Goal: Transaction & Acquisition: Purchase product/service

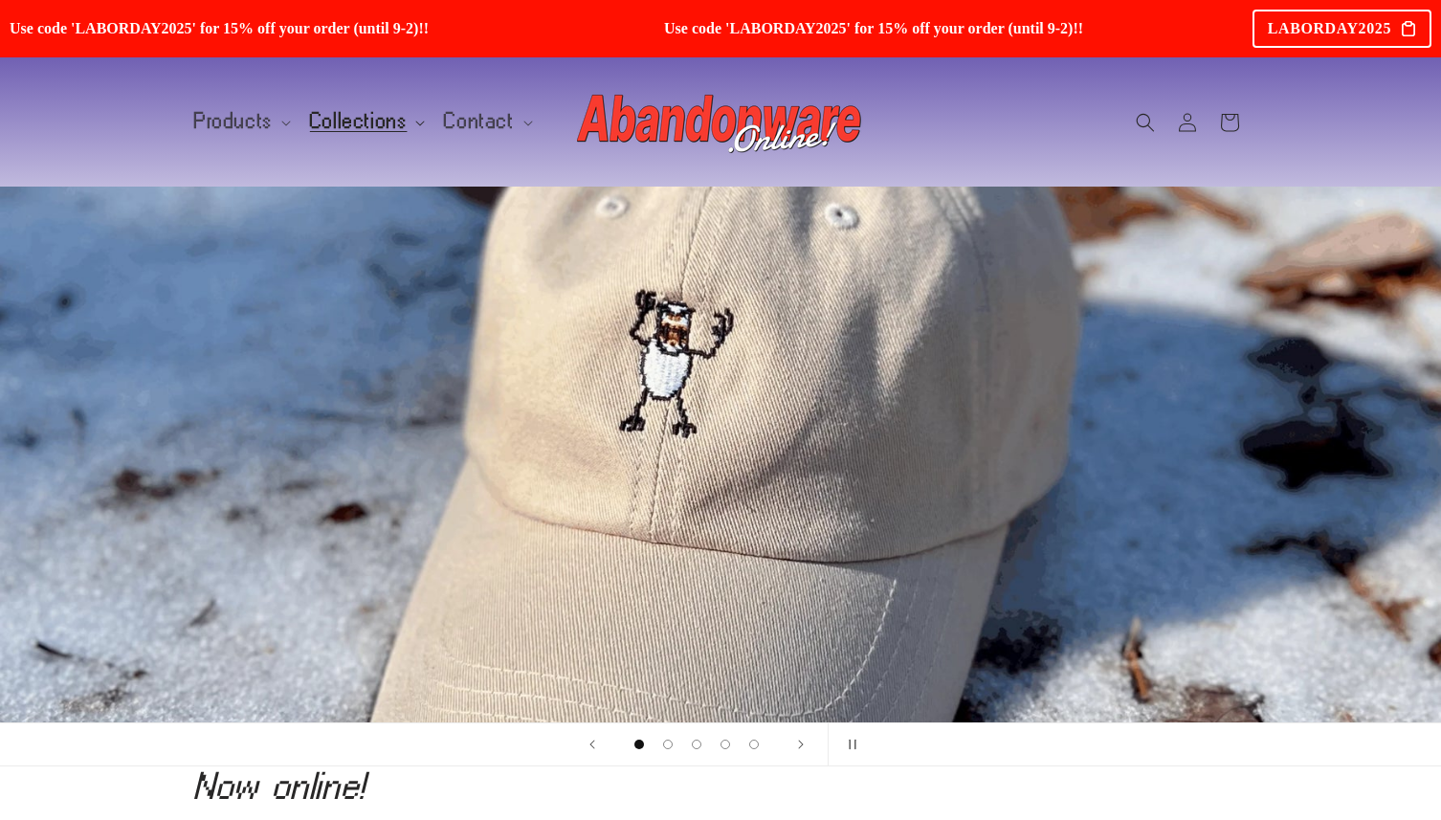
click at [363, 126] on span "Collections" at bounding box center [359, 121] width 98 height 17
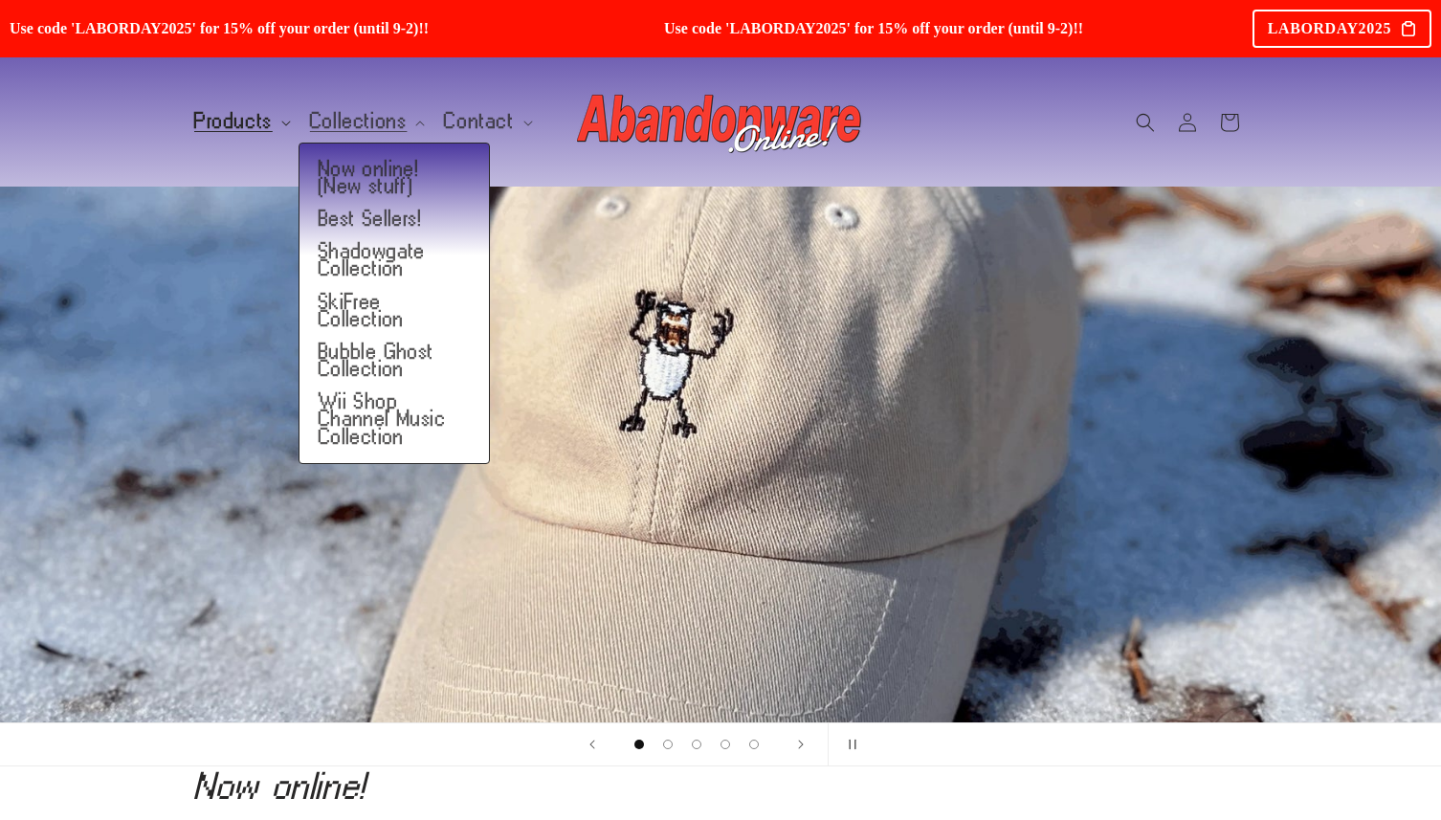
click at [252, 130] on span "Products" at bounding box center [233, 121] width 78 height 17
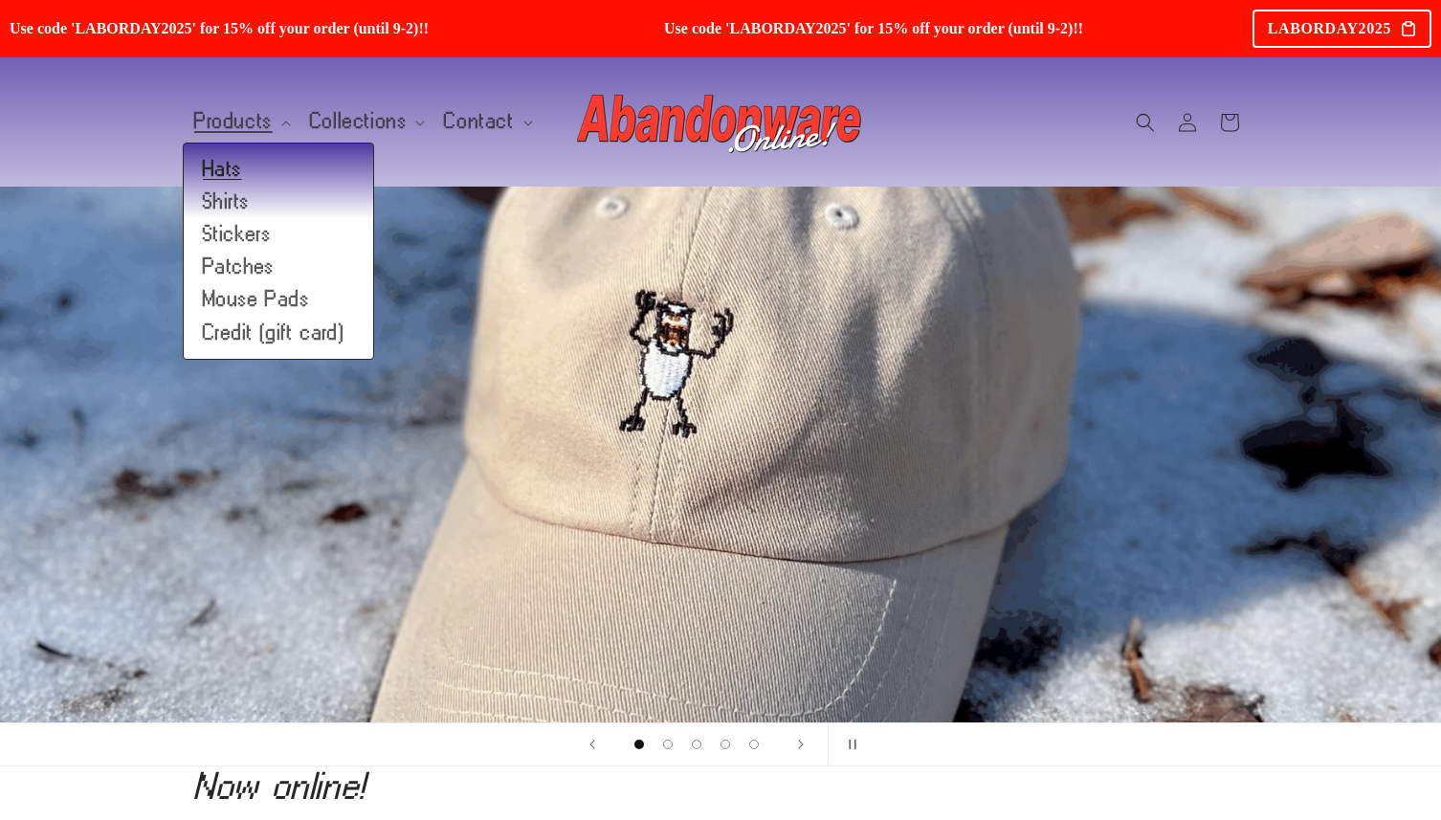
click at [217, 166] on link "Hats" at bounding box center [278, 169] width 189 height 33
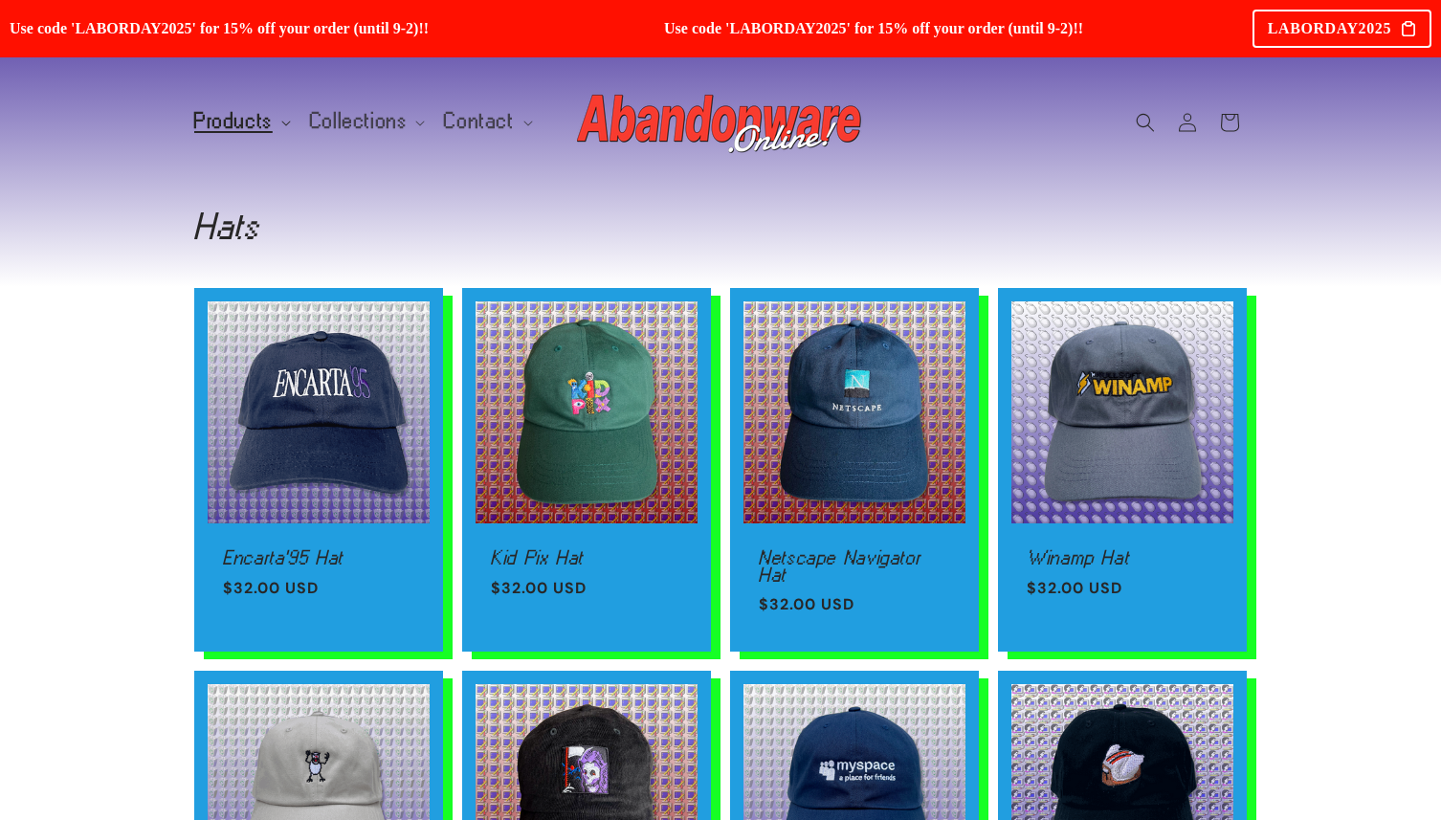
click at [253, 109] on summary "Products" at bounding box center [241, 121] width 116 height 40
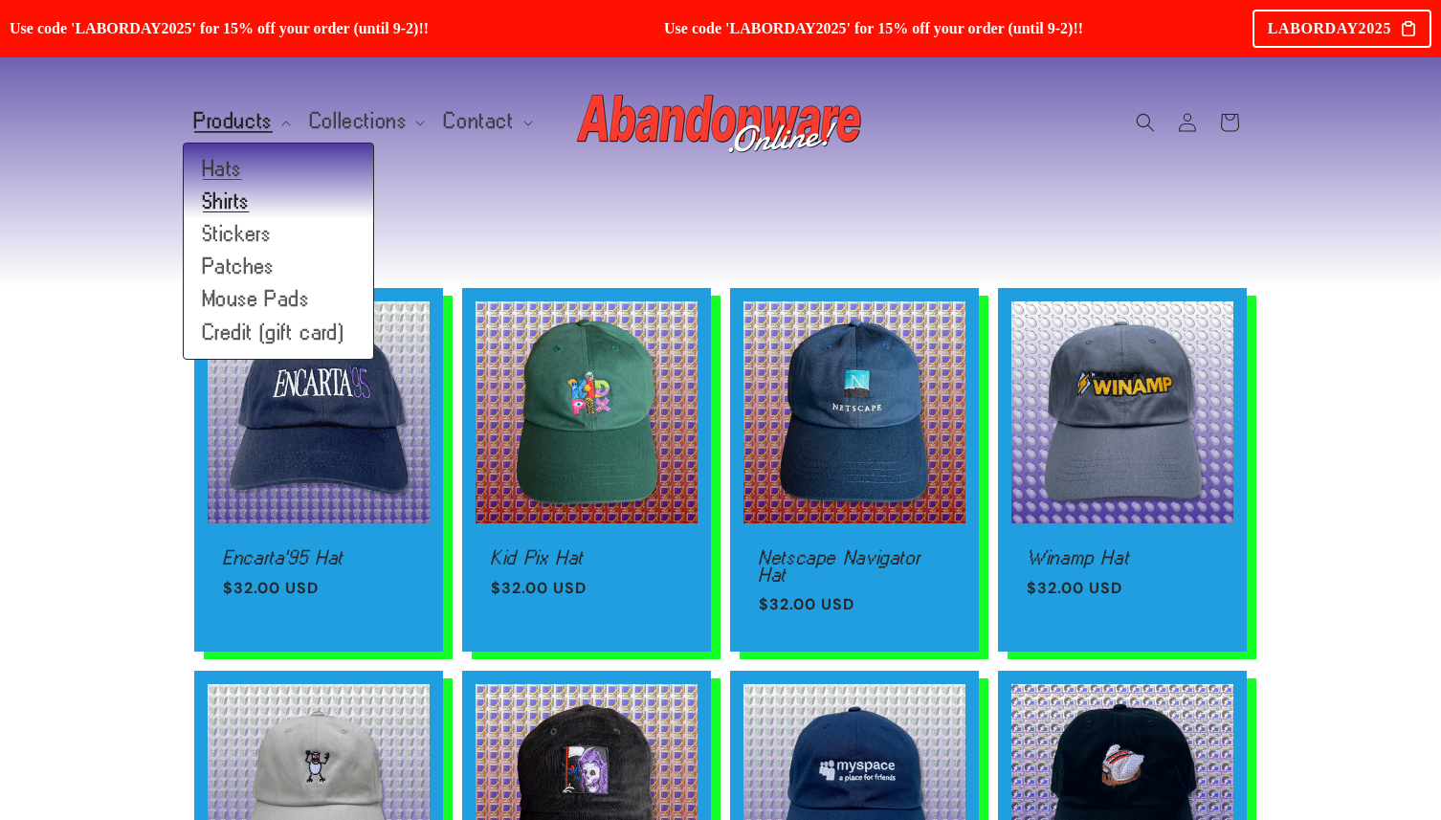
click at [220, 197] on link "Shirts" at bounding box center [278, 202] width 189 height 33
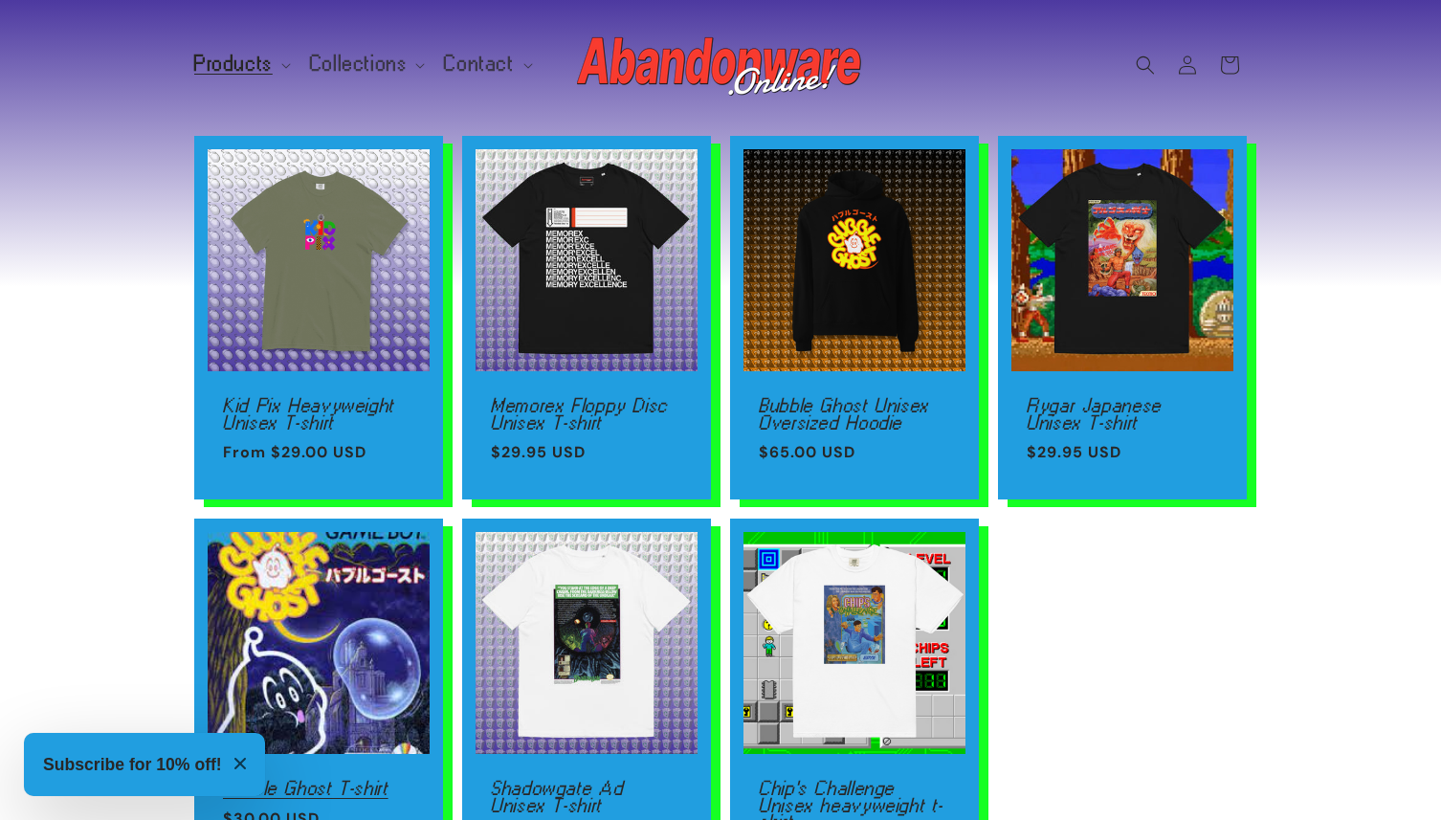
scroll to position [186, 0]
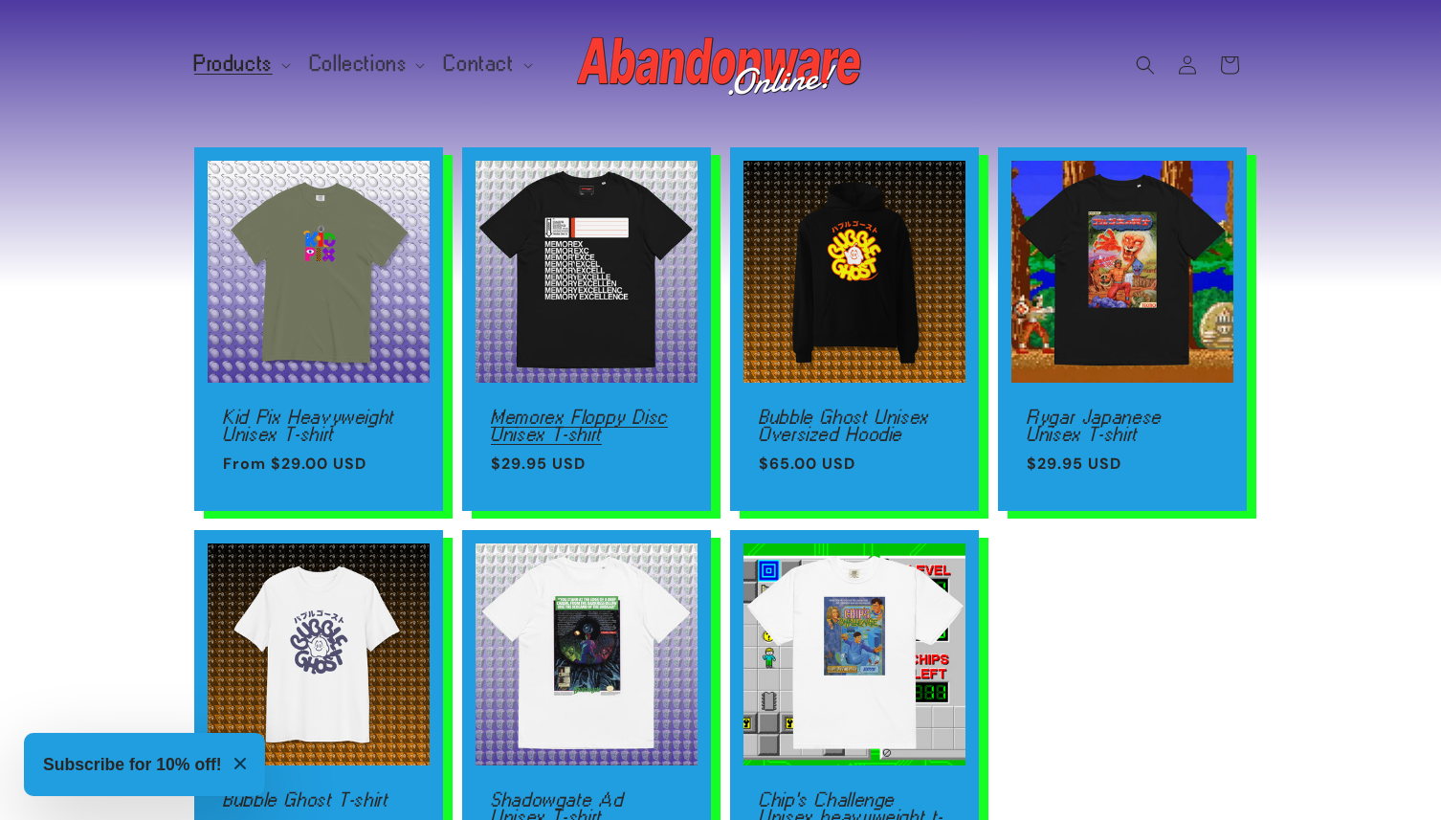
click at [572, 409] on link "Memorex Floppy Disc Unisex T-shirt" at bounding box center [586, 425] width 191 height 33
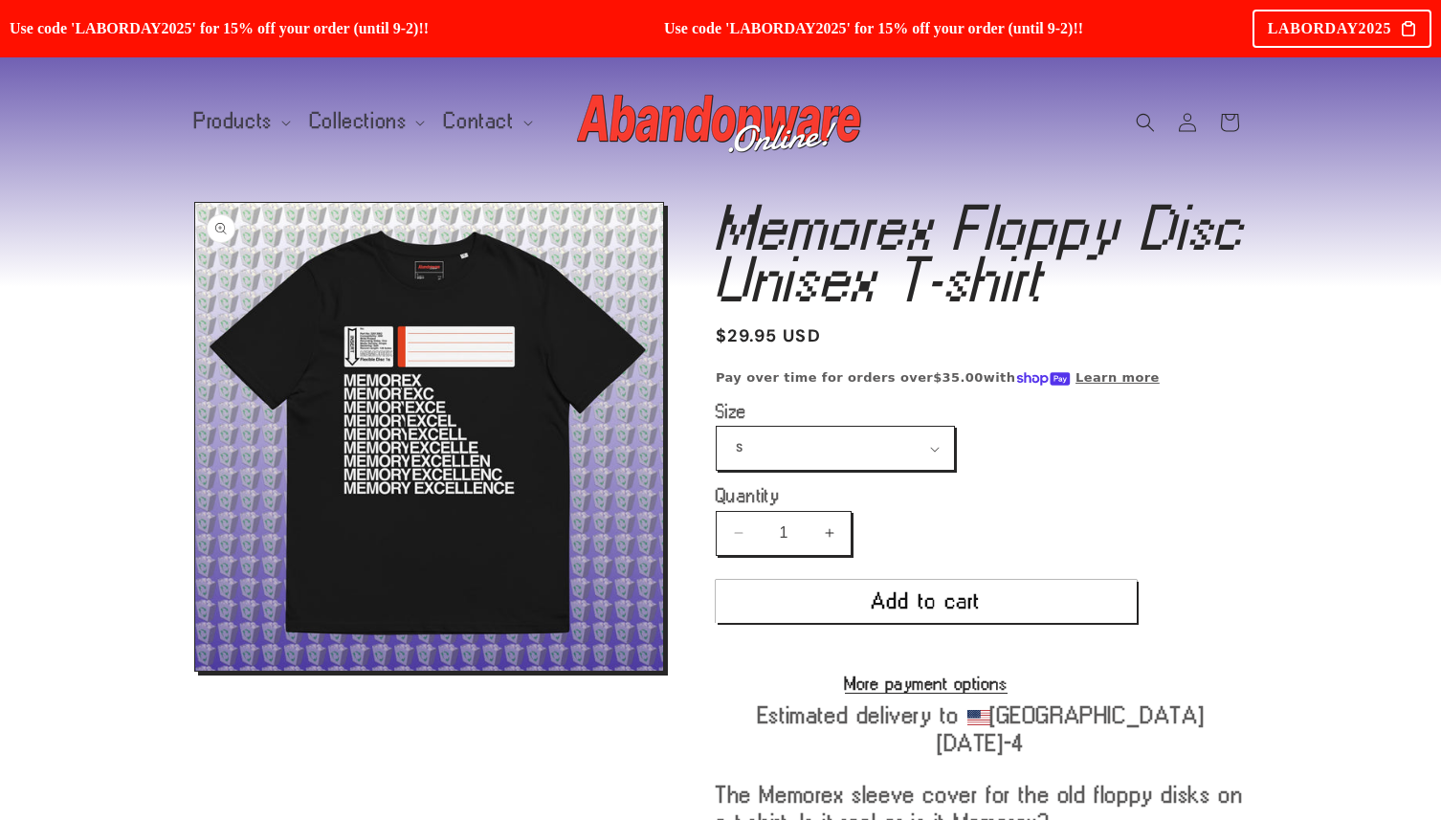
click at [195, 671] on button "Open media 1 in modal" at bounding box center [195, 671] width 0 height 0
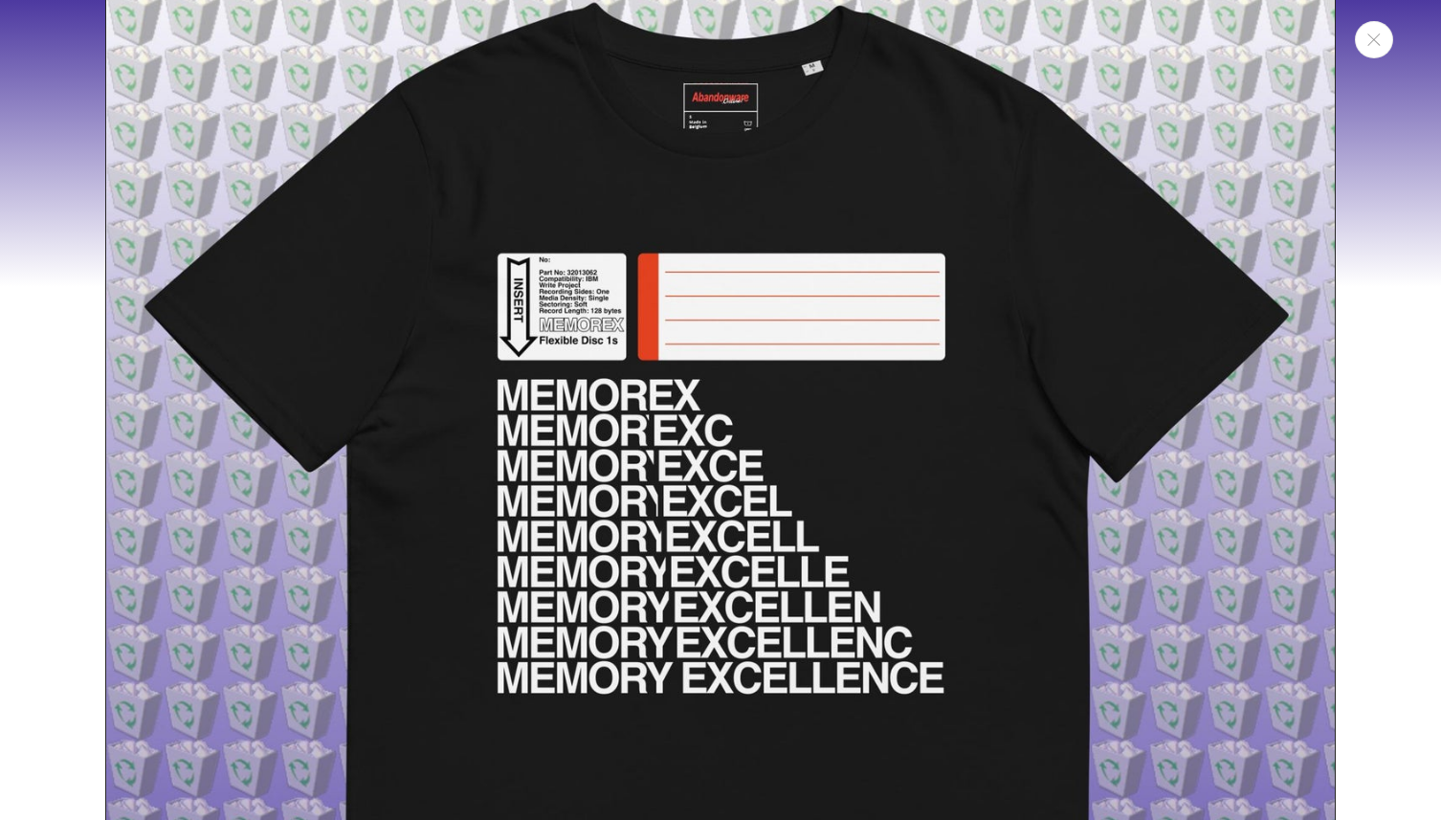
scroll to position [444, 0]
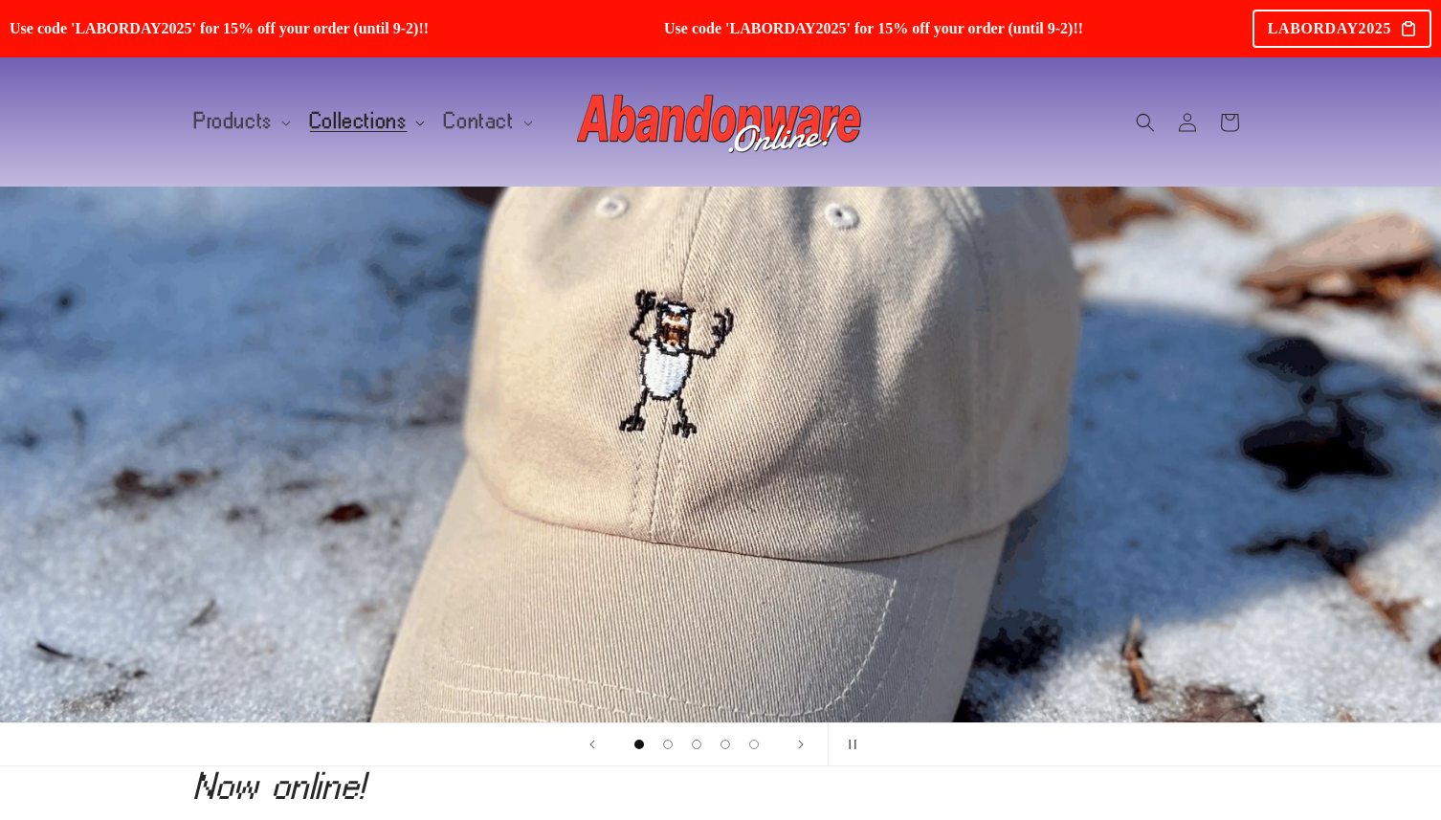
click at [351, 120] on span "Collections" at bounding box center [359, 121] width 98 height 17
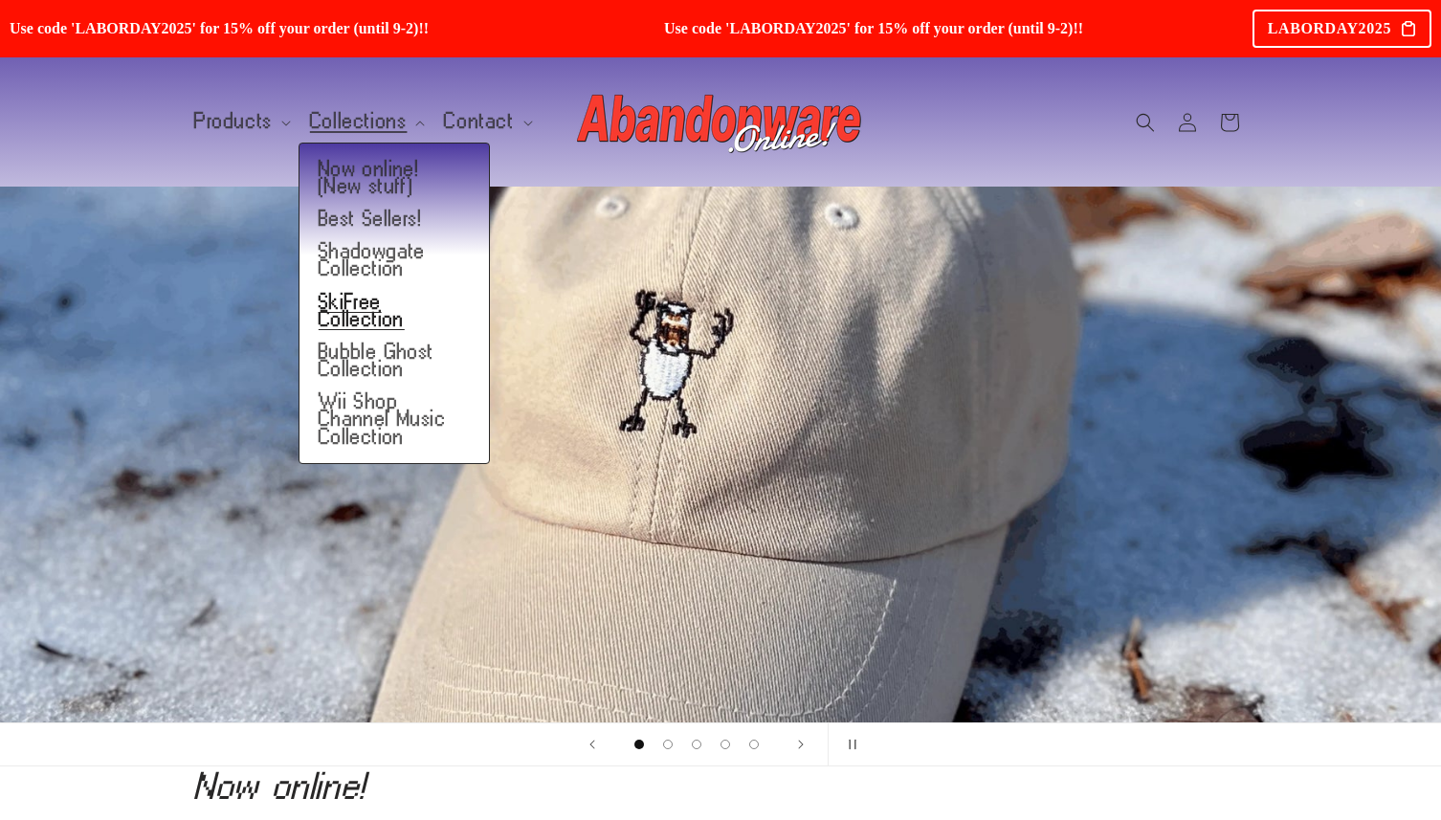
click at [351, 303] on link "SkiFree Collection" at bounding box center [394, 311] width 189 height 50
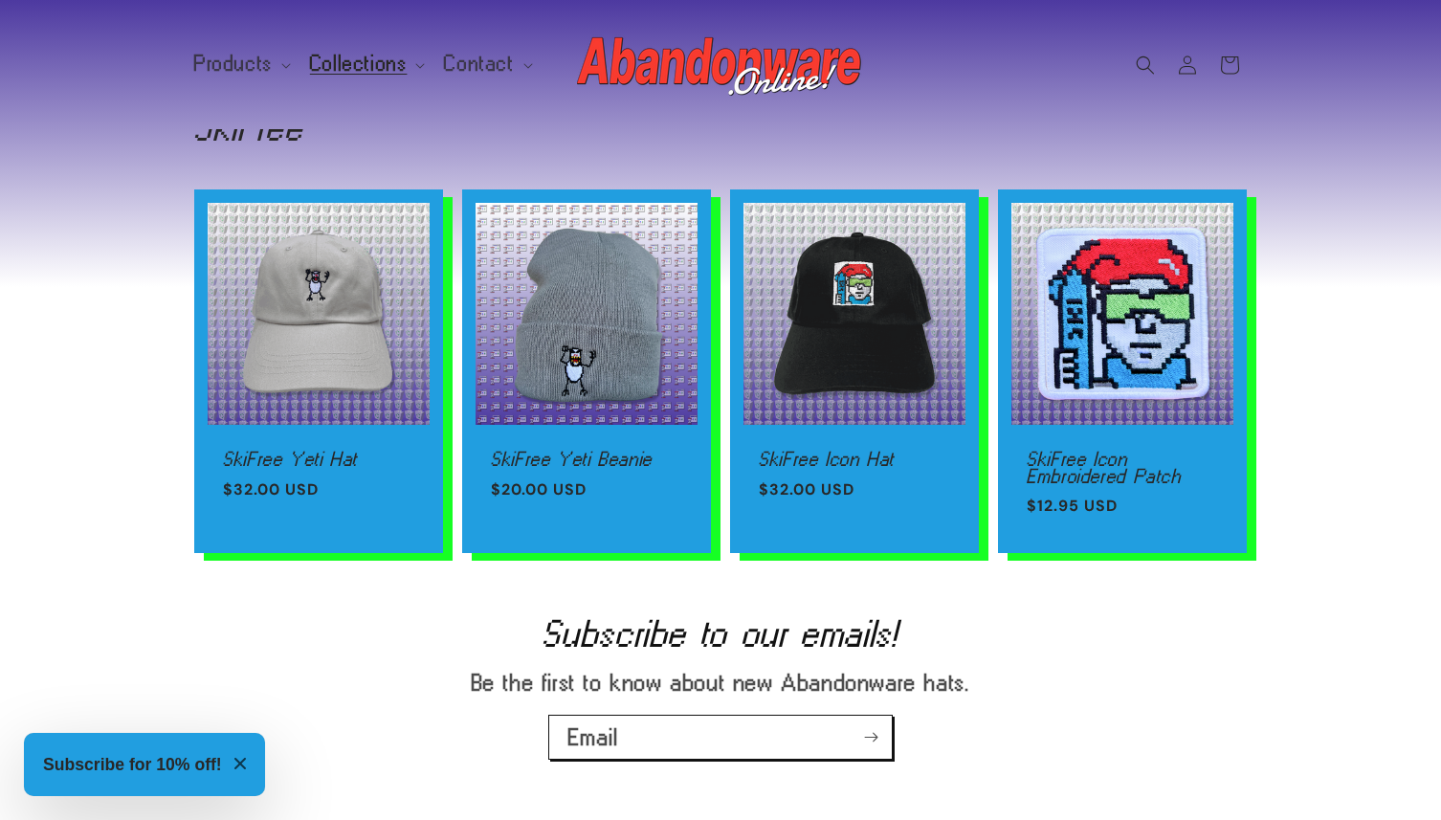
scroll to position [9, 0]
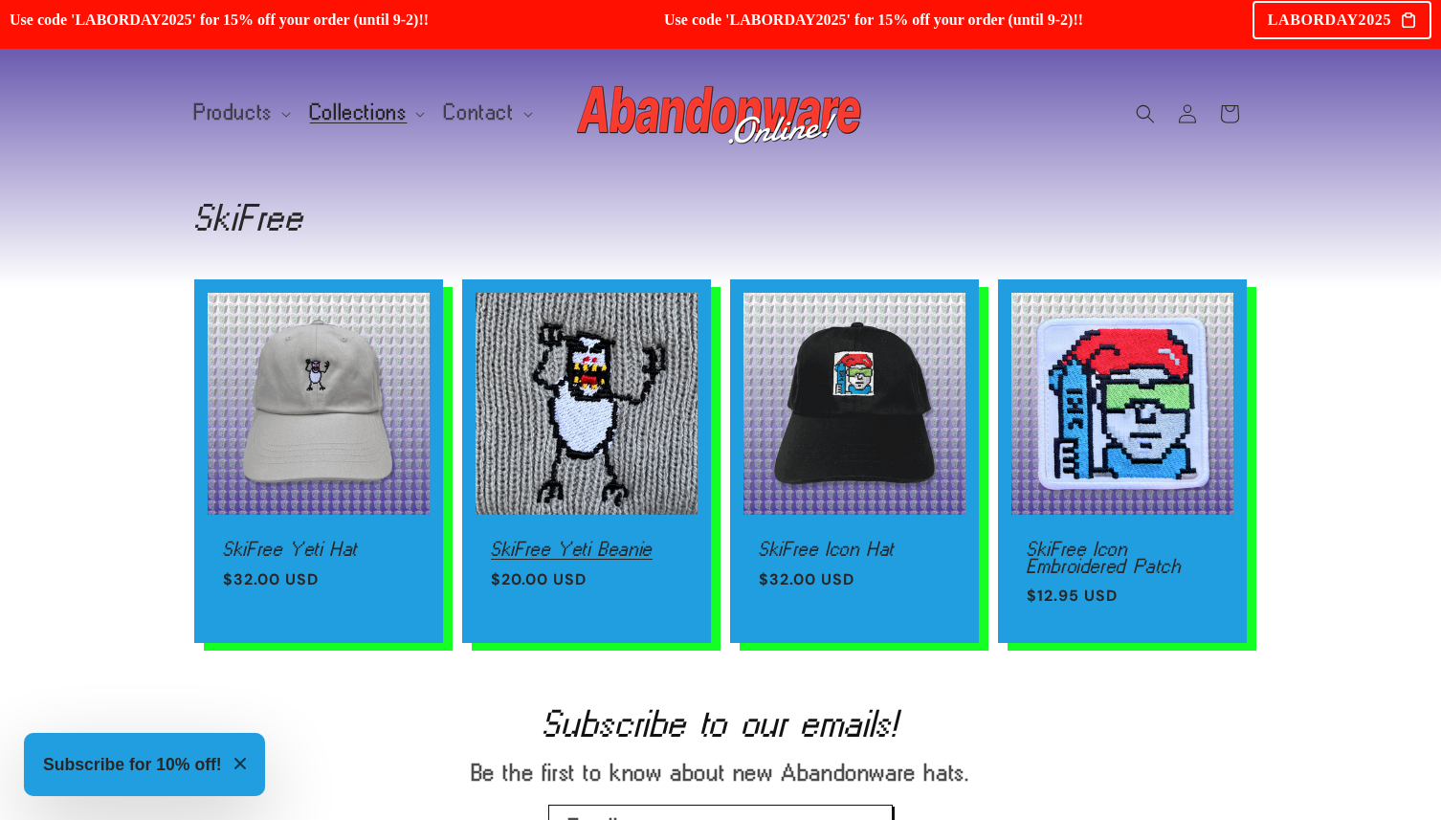
click at [538, 551] on link "SkiFree Yeti Beanie" at bounding box center [586, 549] width 191 height 17
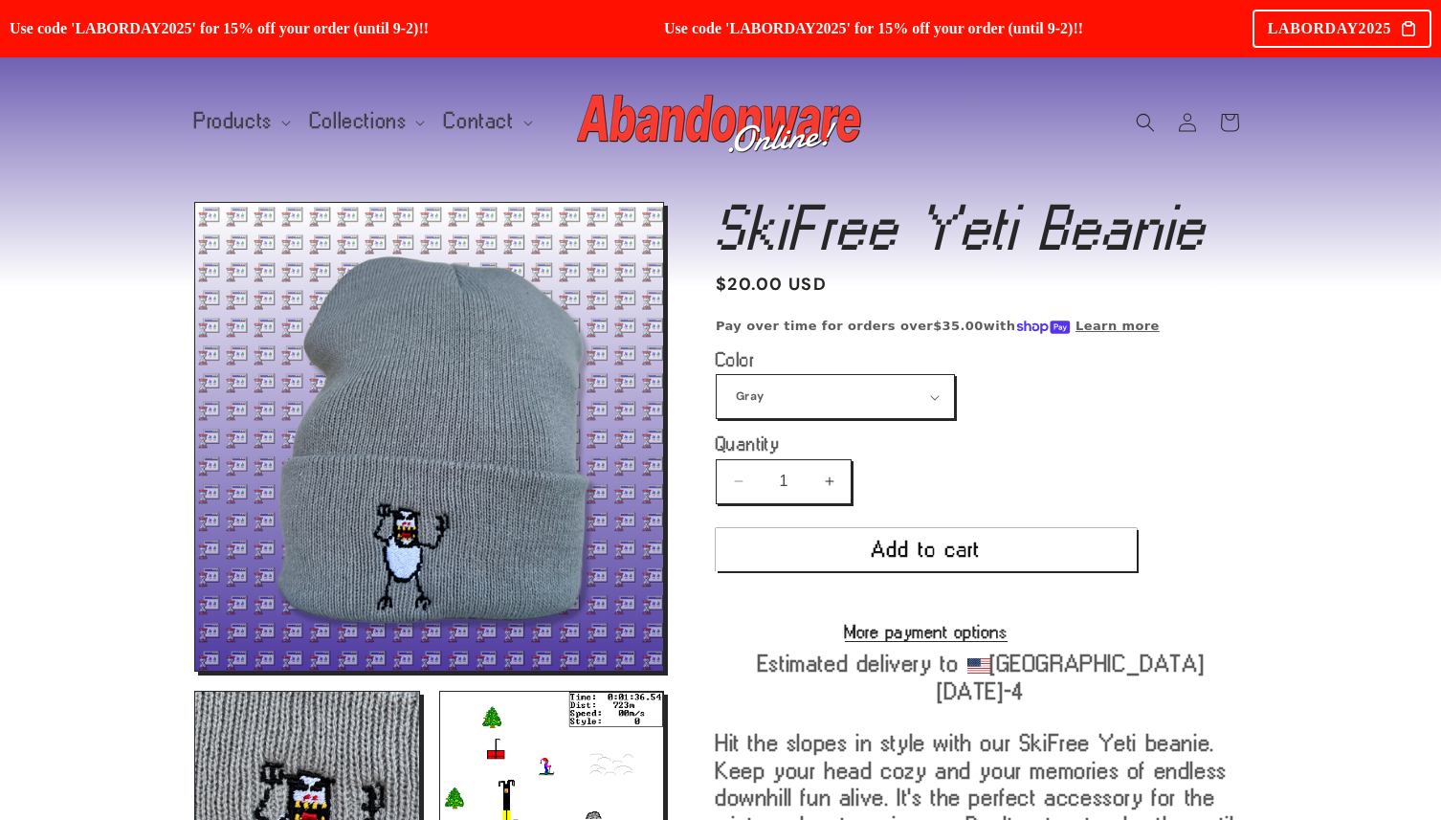
scroll to position [141, 0]
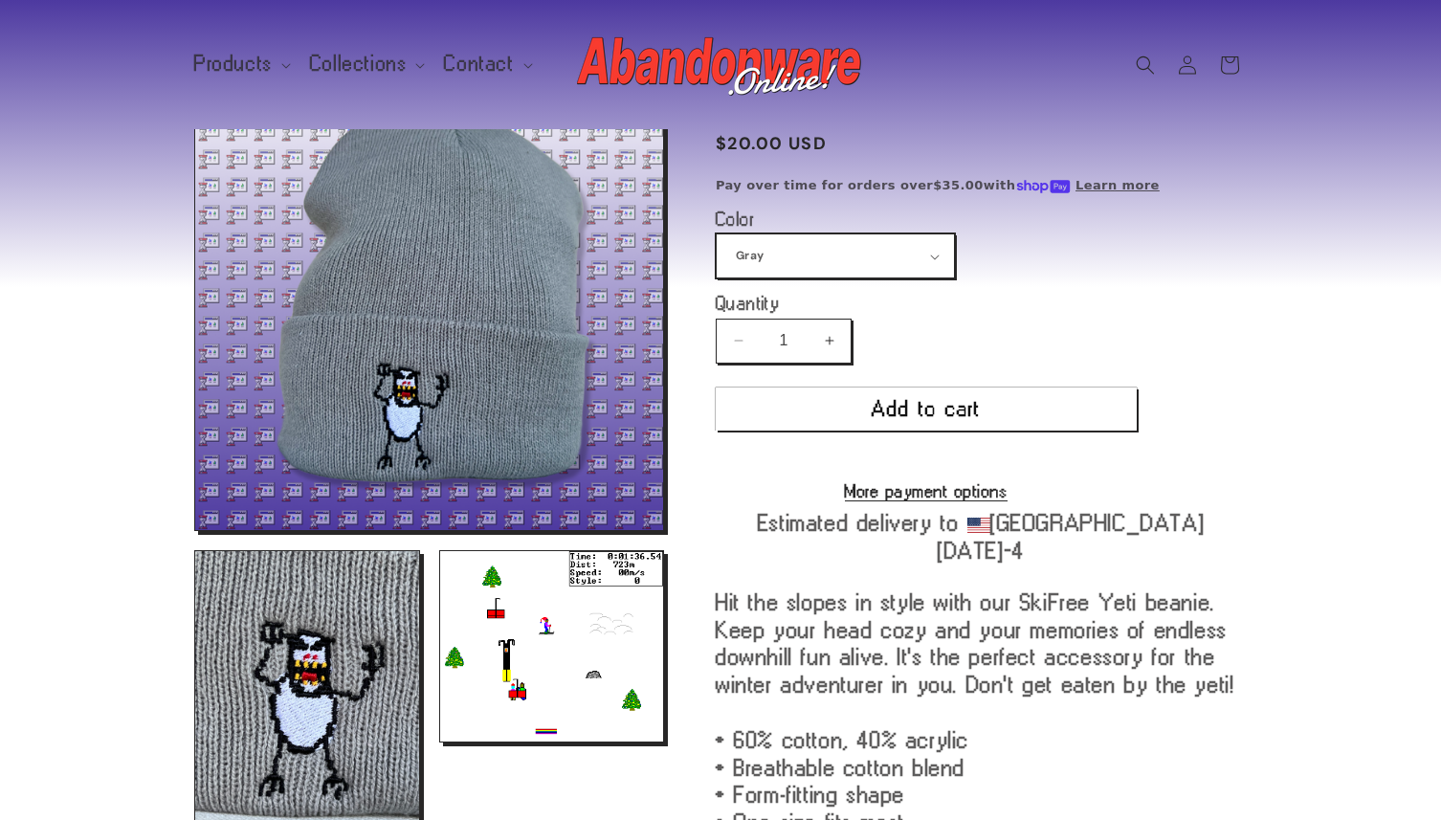
click at [824, 261] on select "Gray" at bounding box center [835, 255] width 237 height 43
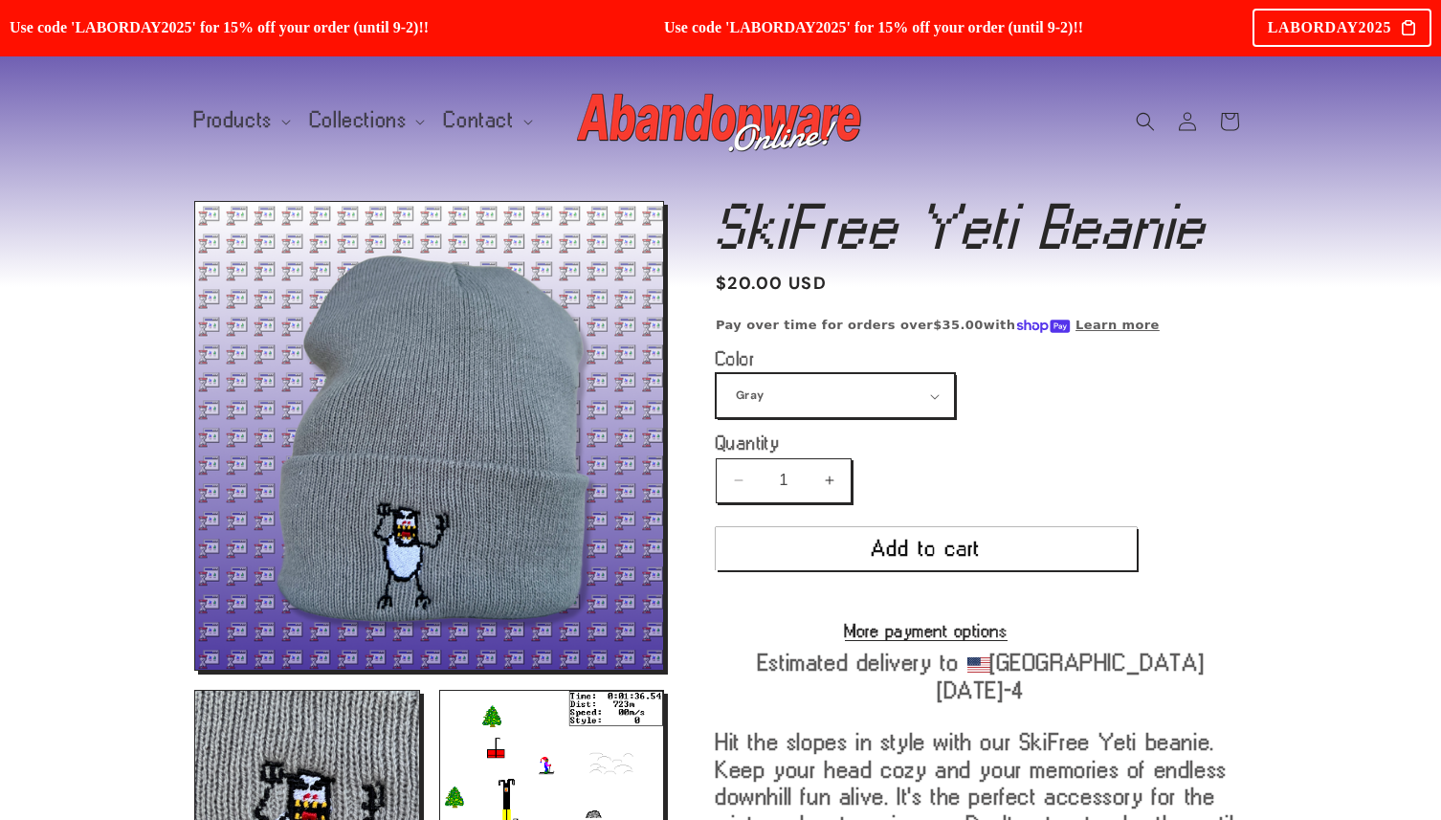
scroll to position [0, 0]
click at [345, 115] on span "Collections" at bounding box center [359, 121] width 98 height 17
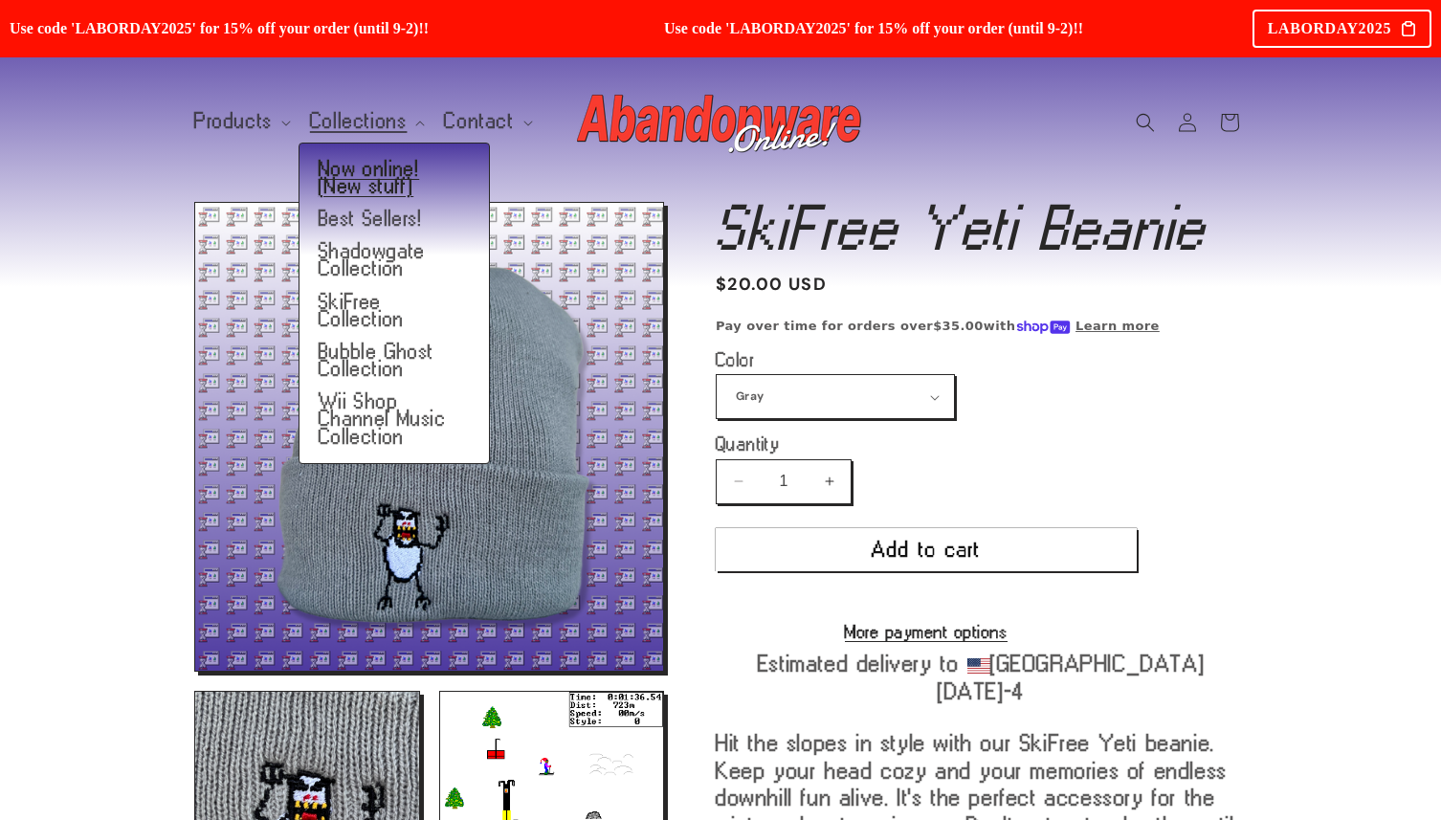
click at [330, 179] on link "Now online! (New stuff)" at bounding box center [394, 178] width 189 height 50
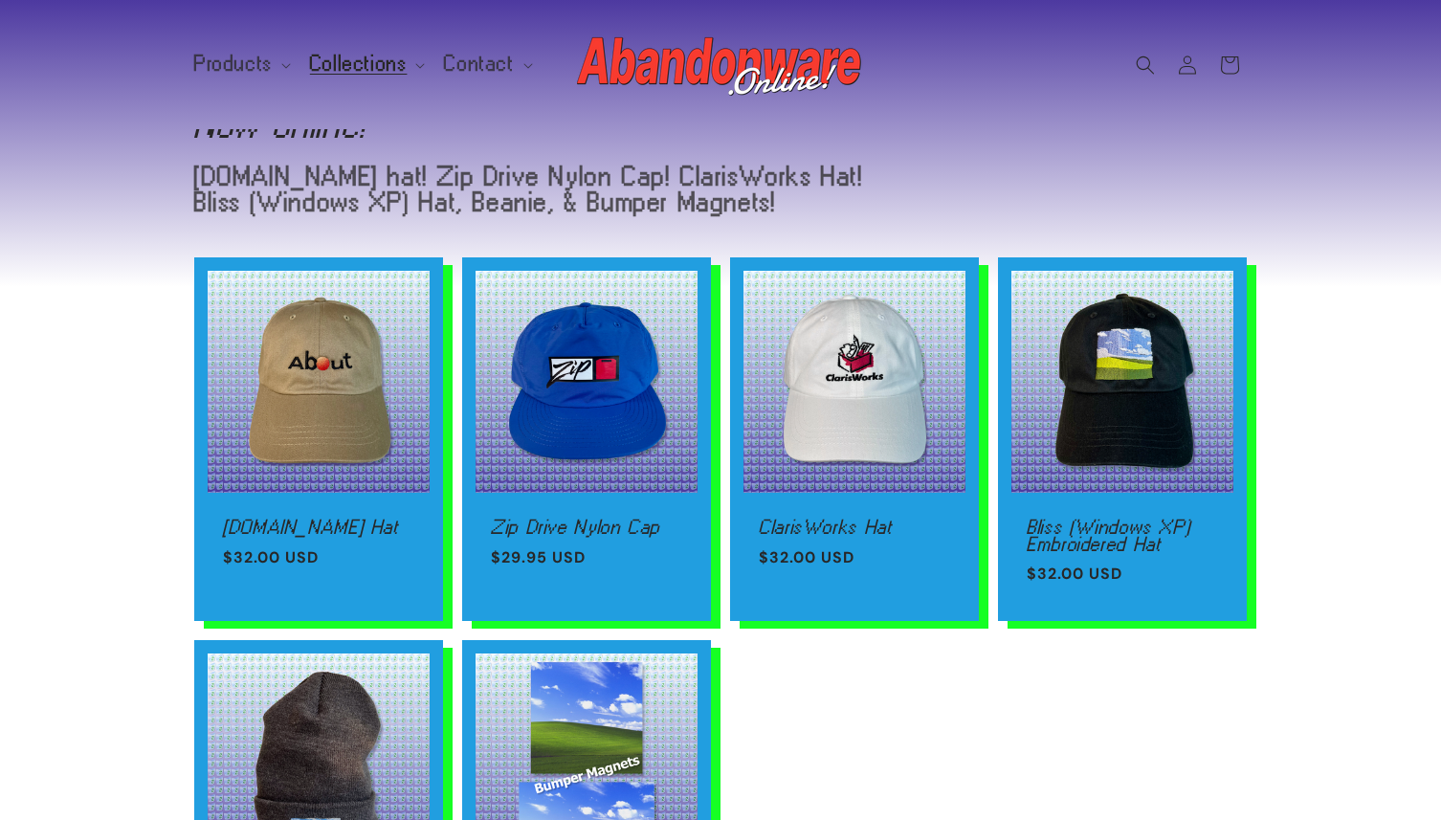
scroll to position [113, 0]
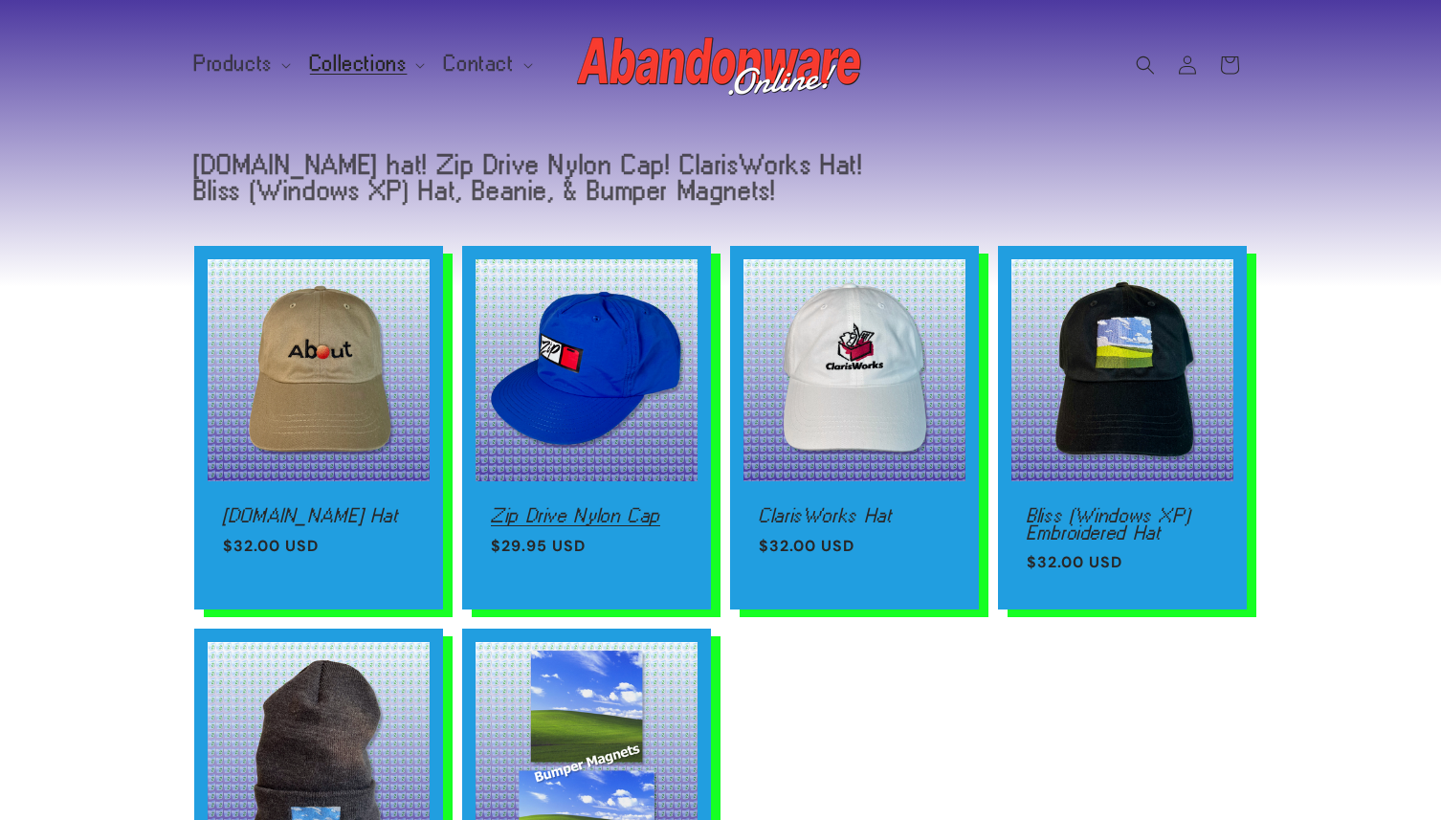
click at [577, 512] on link "Zip Drive Nylon Cap" at bounding box center [586, 515] width 191 height 17
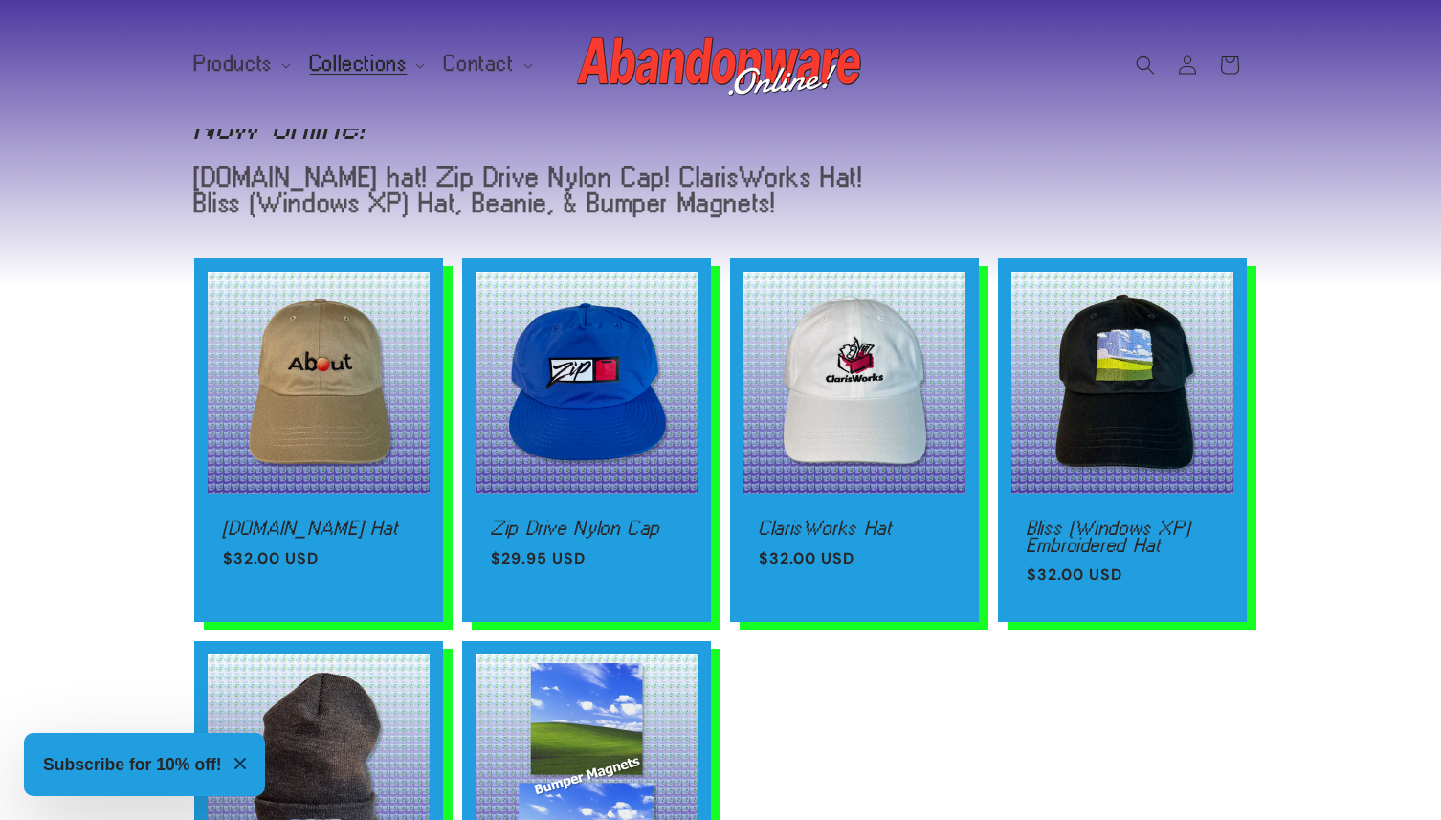
scroll to position [0, 0]
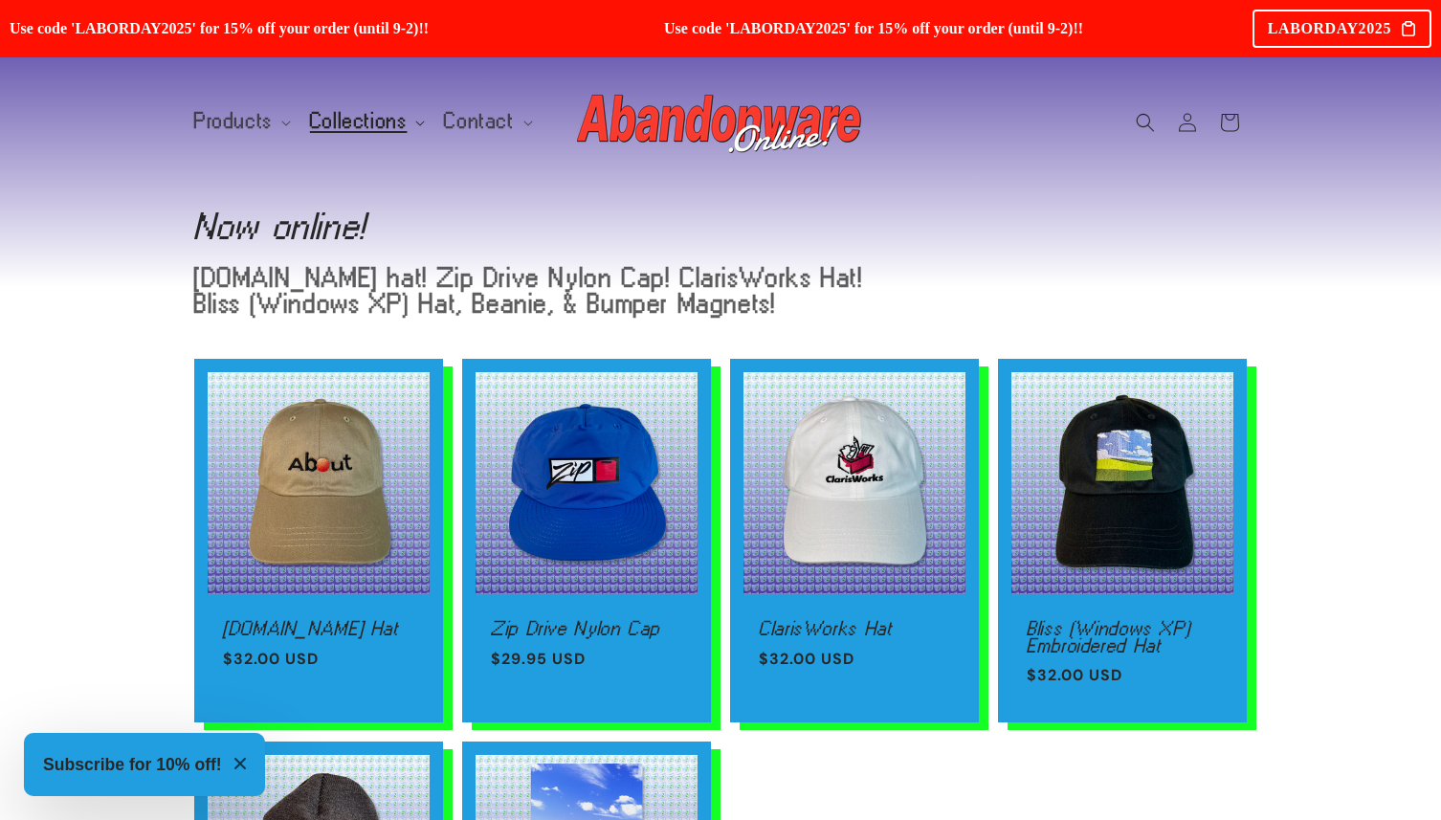
click at [360, 121] on span "Collections" at bounding box center [359, 121] width 98 height 17
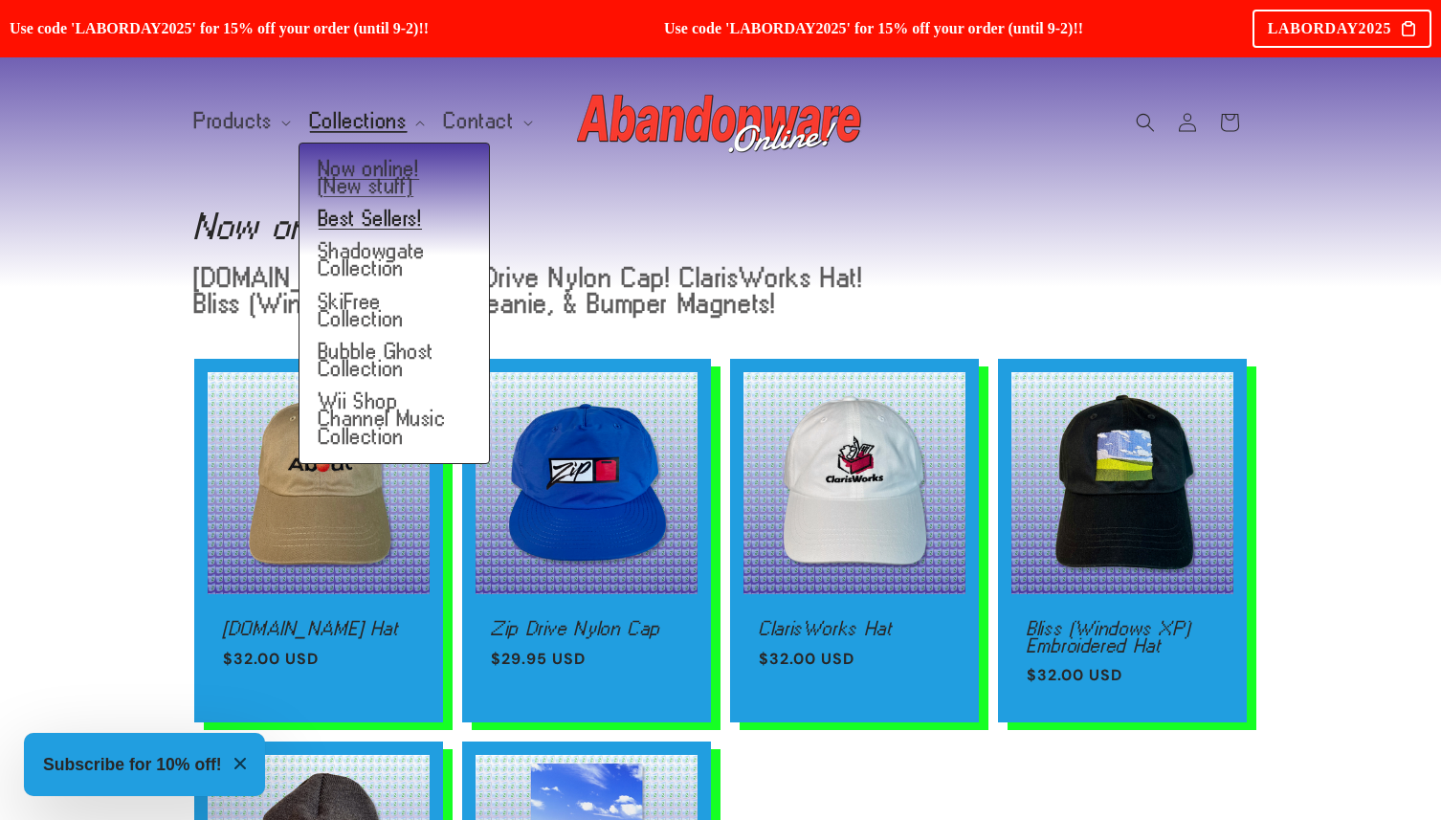
click at [349, 211] on link "Best Sellers!" at bounding box center [394, 219] width 189 height 33
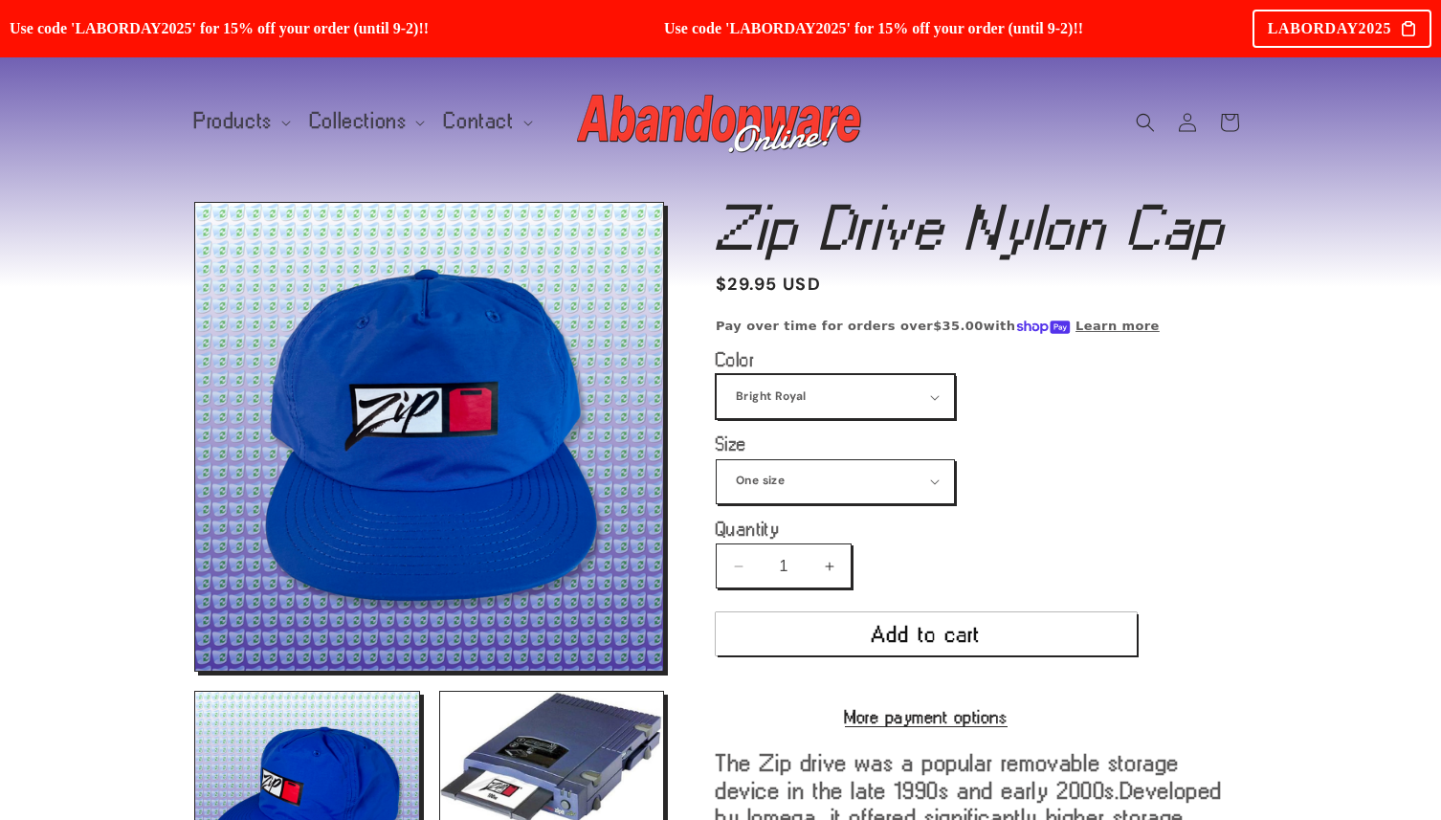
click at [835, 413] on select "Bright Royal" at bounding box center [835, 396] width 237 height 43
click at [843, 467] on select "One size" at bounding box center [835, 481] width 237 height 43
click at [897, 643] on button "Add to cart" at bounding box center [926, 634] width 421 height 43
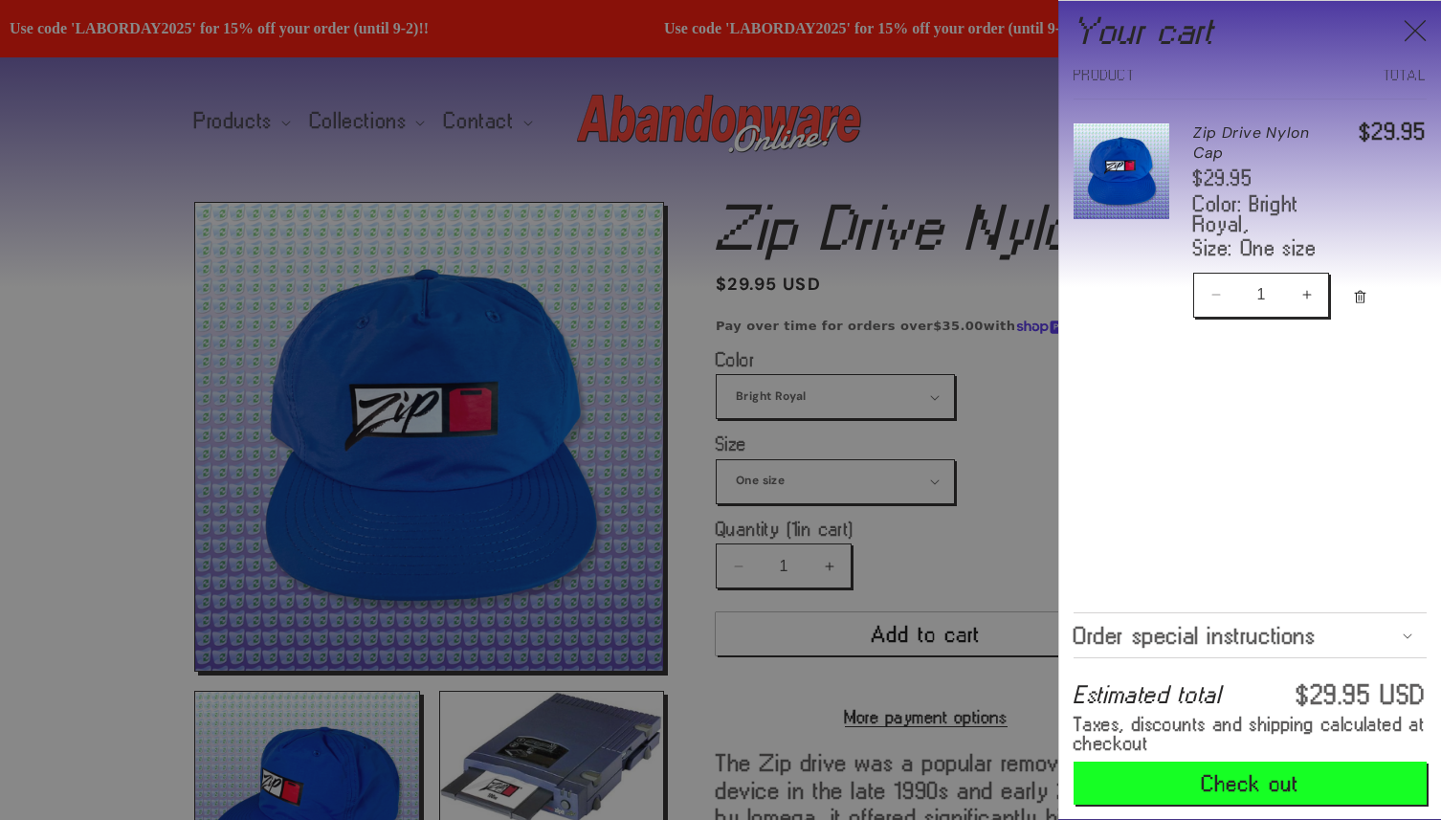
click at [776, 207] on div at bounding box center [720, 410] width 1441 height 820
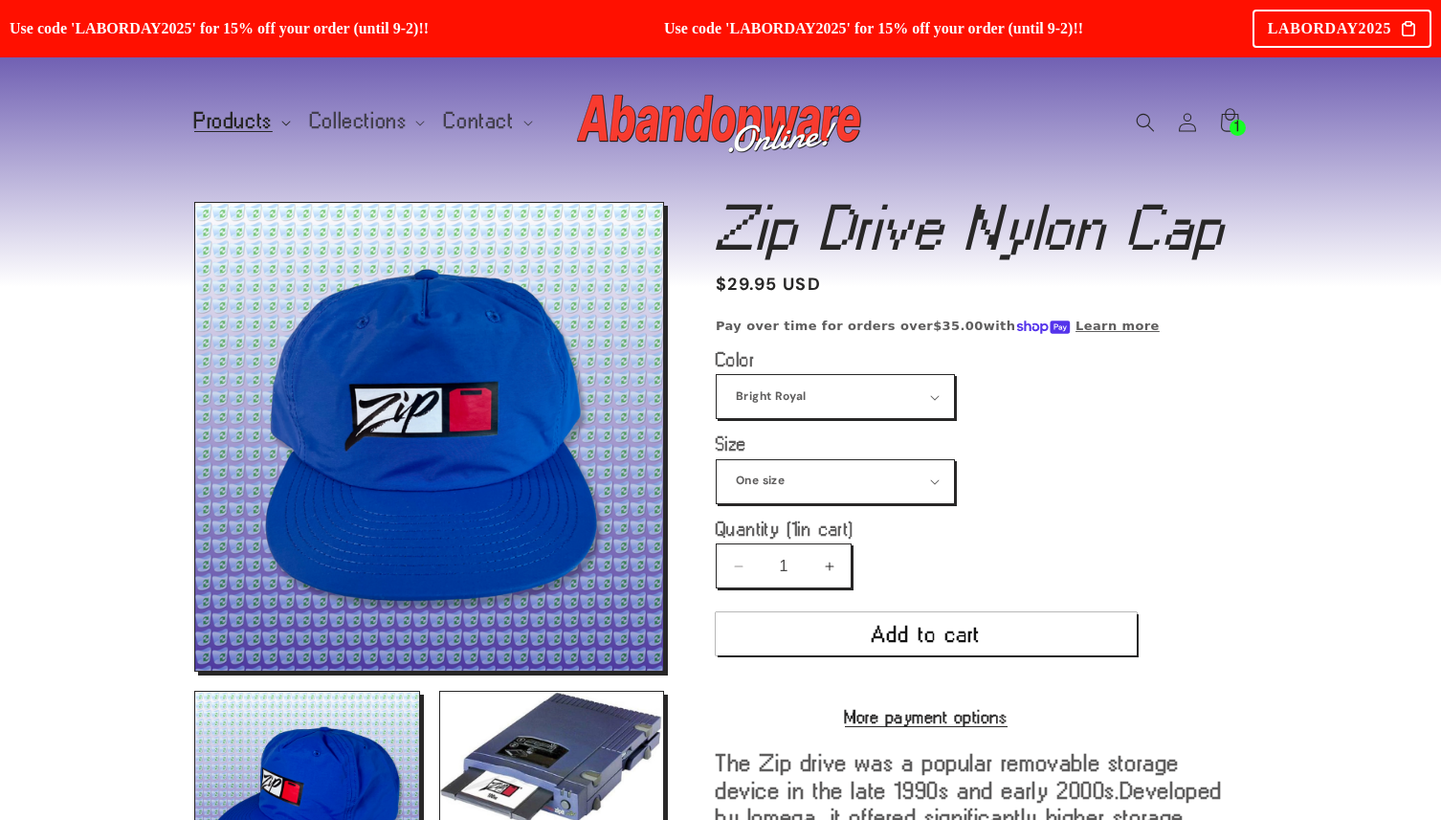
click at [254, 129] on span "Products" at bounding box center [233, 121] width 78 height 17
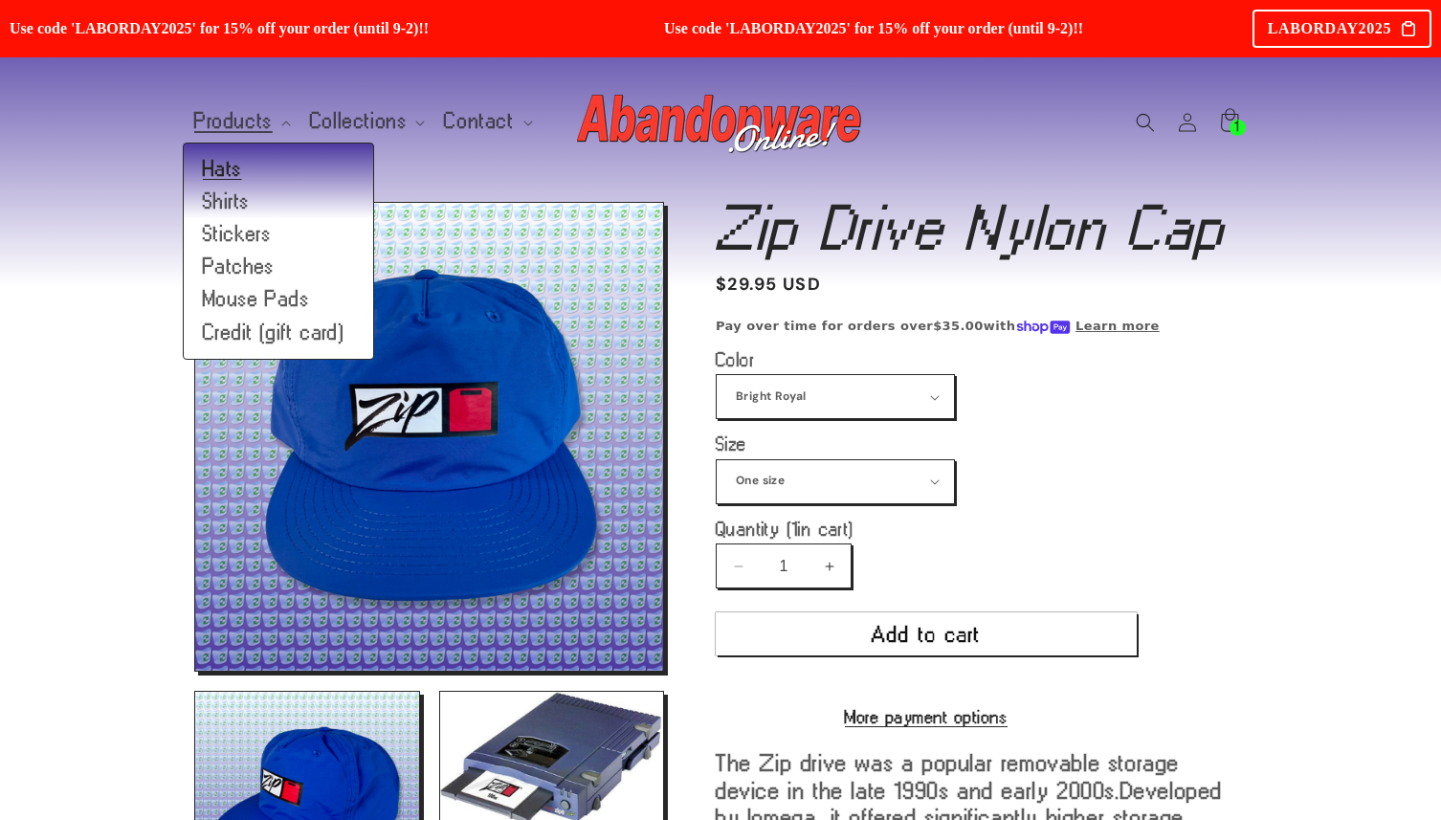
click at [222, 167] on link "Hats" at bounding box center [278, 169] width 189 height 33
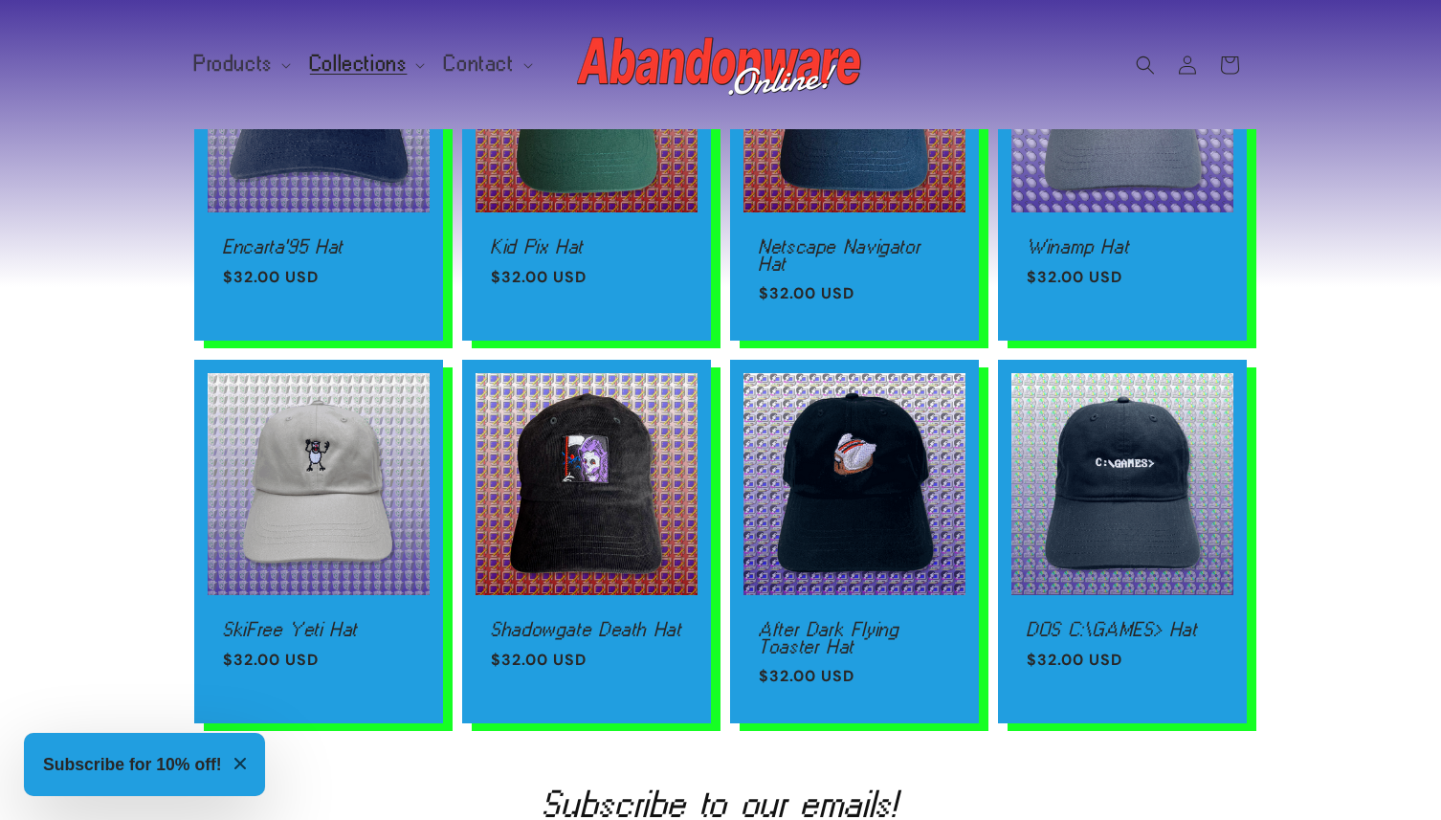
scroll to position [490, 0]
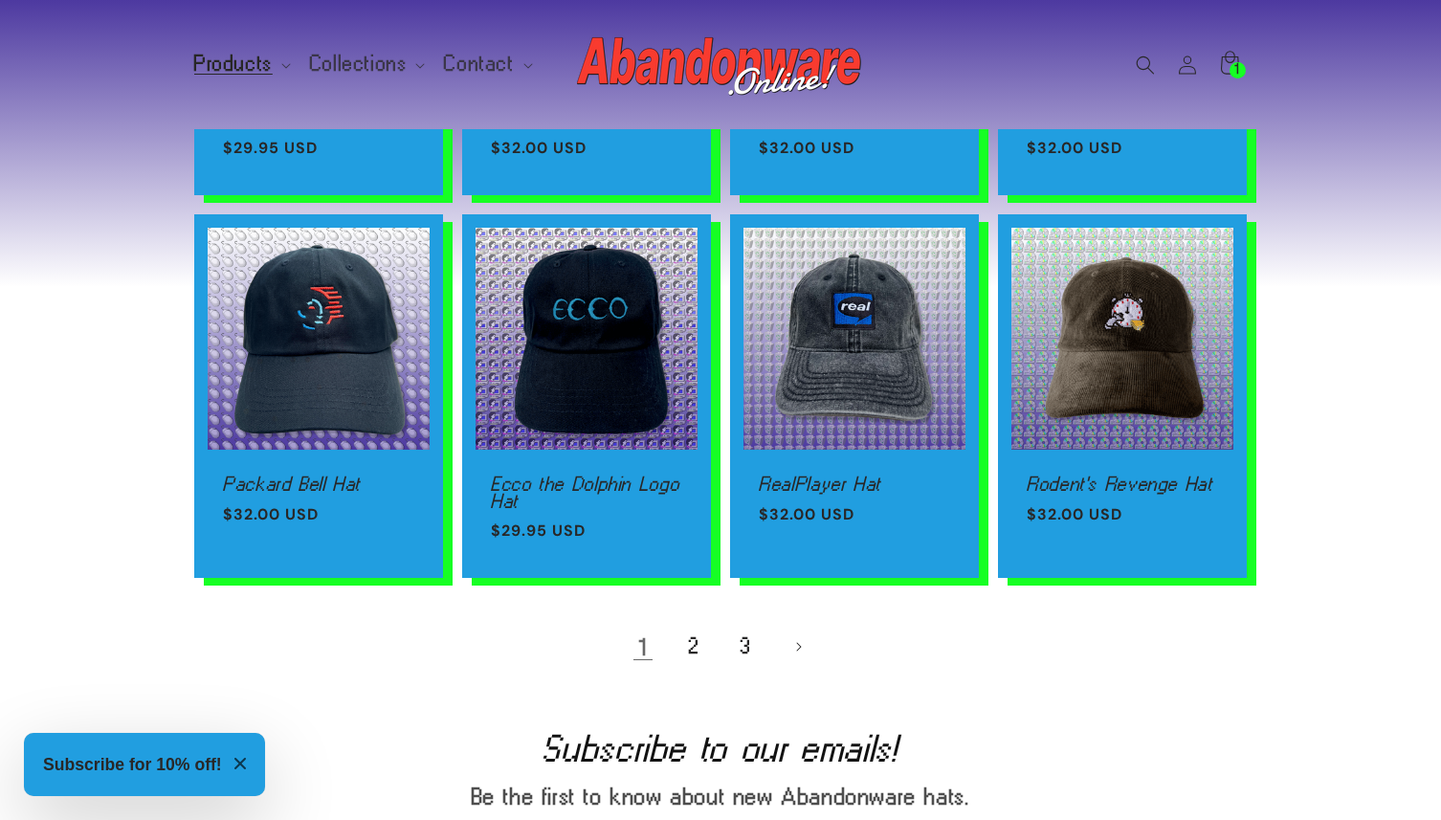
scroll to position [1212, 0]
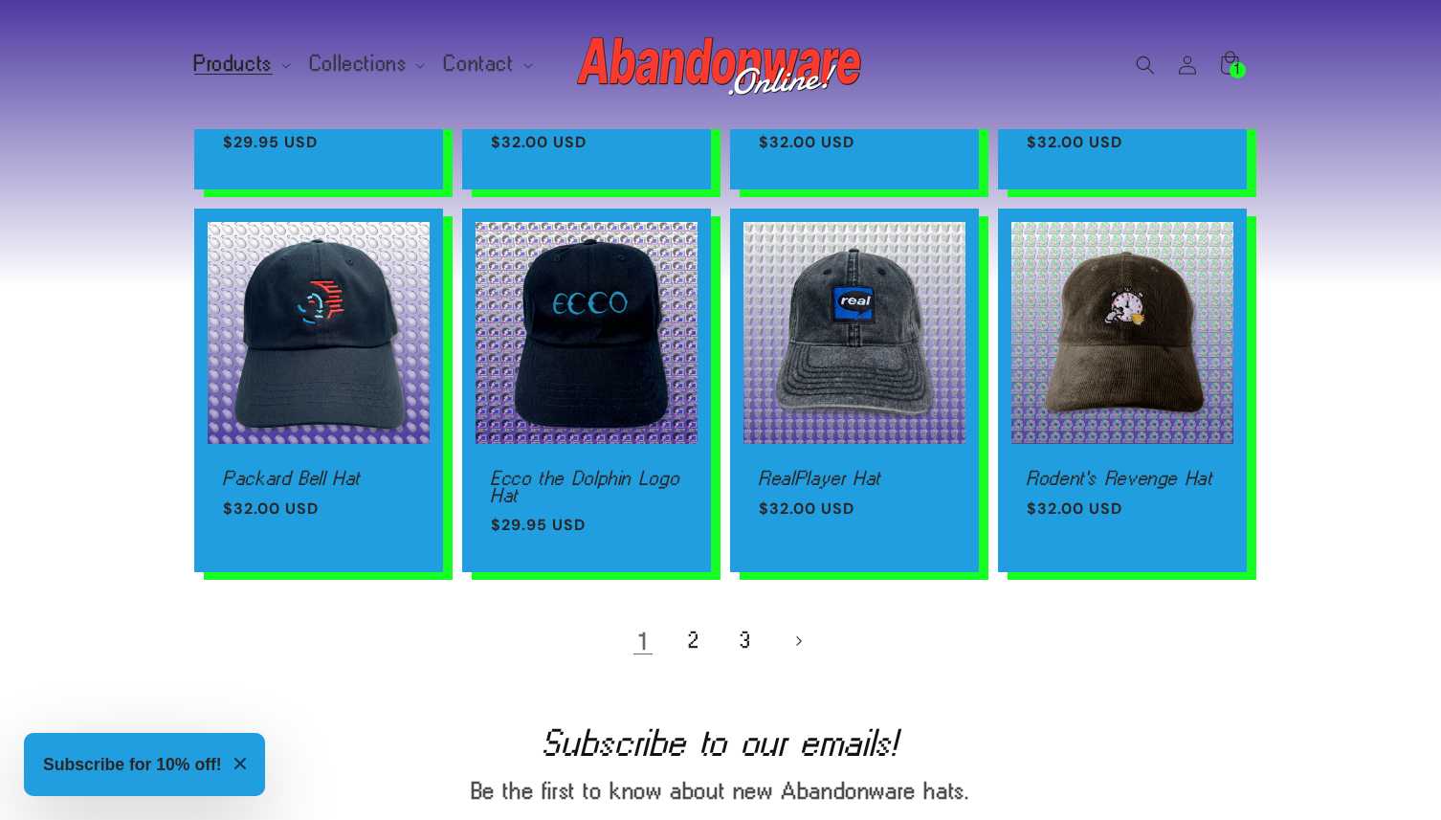
click at [799, 638] on icon "Next page" at bounding box center [798, 641] width 5 height 10
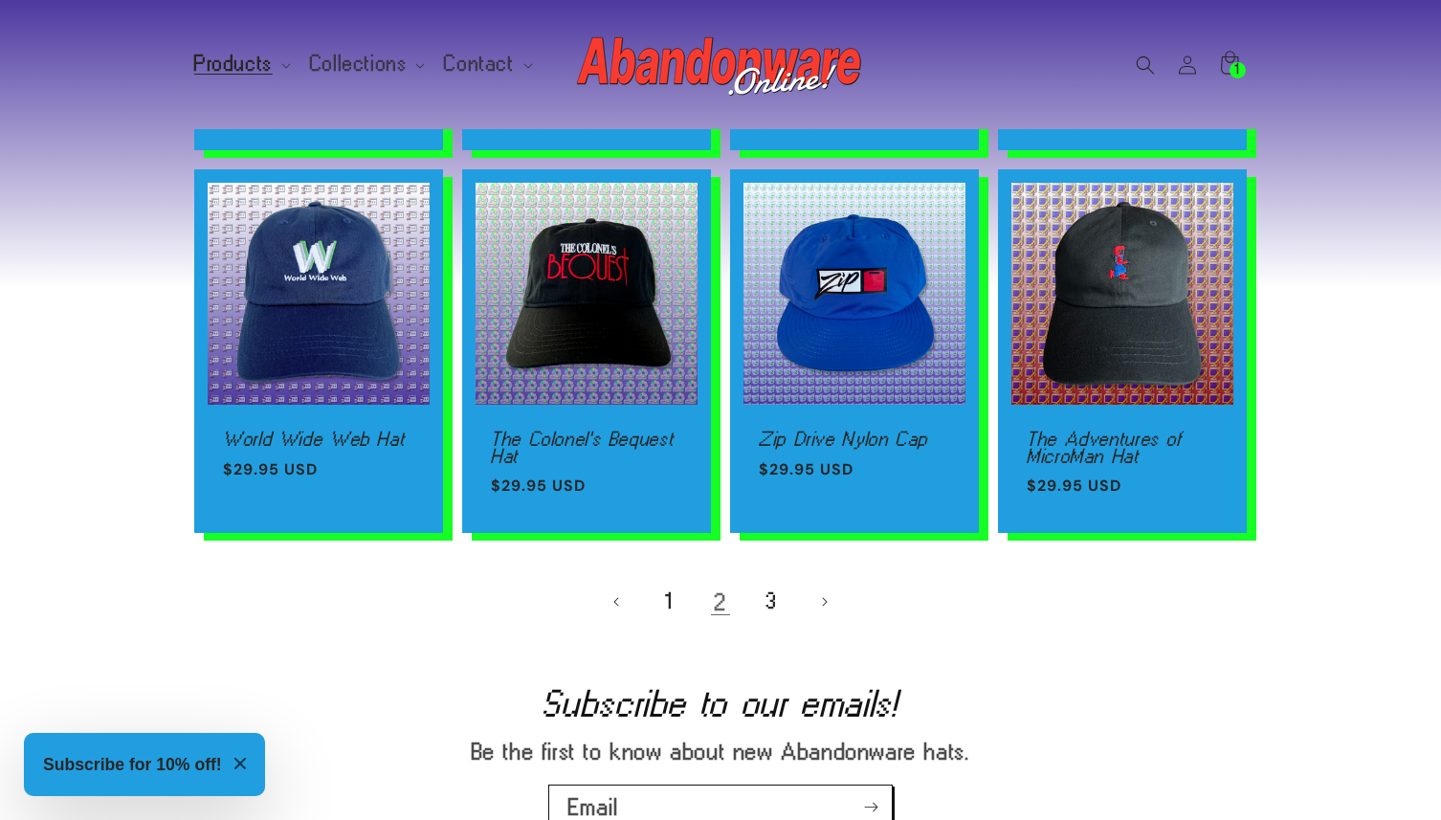
scroll to position [1288, 0]
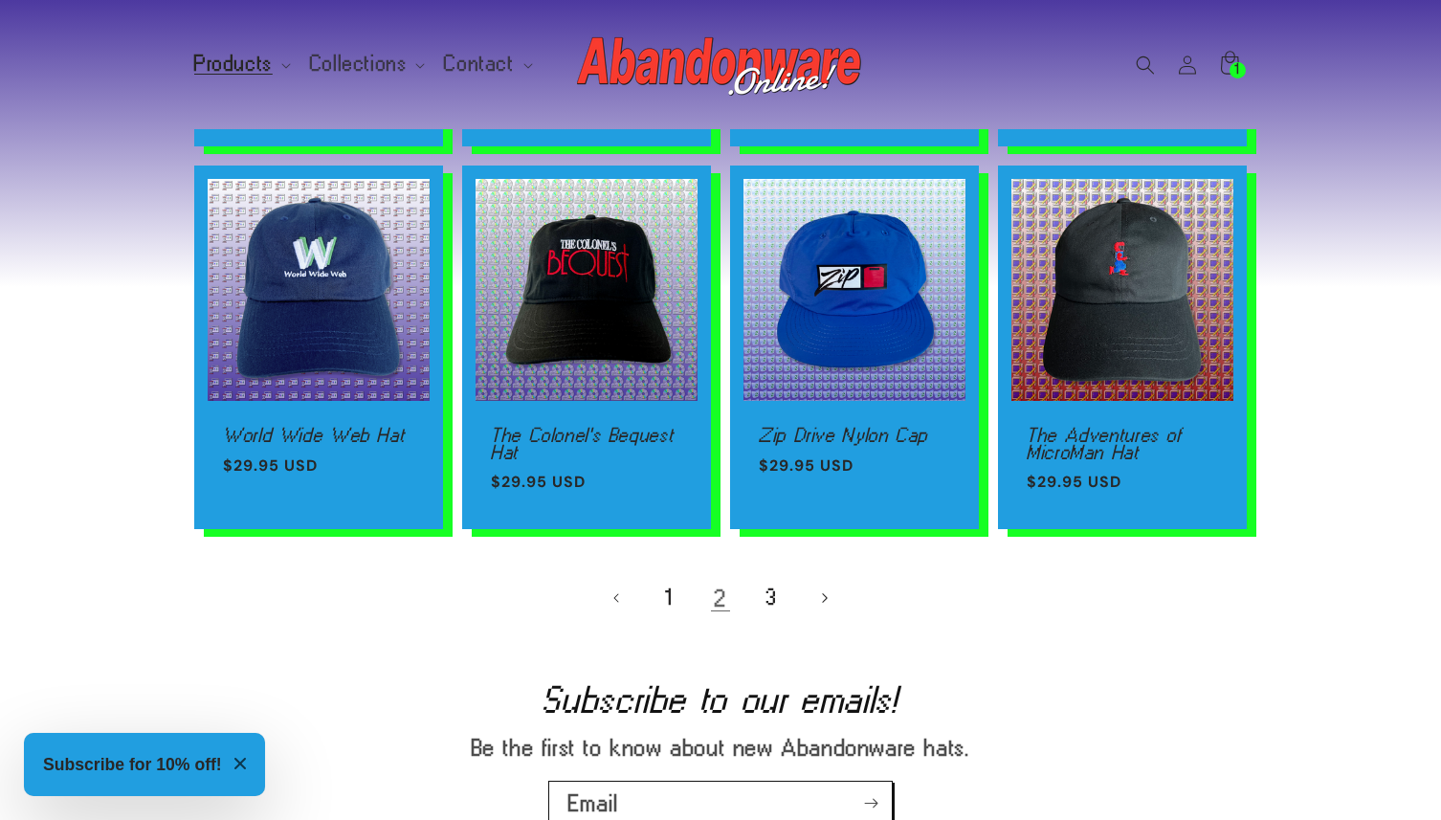
click at [836, 587] on link "Next page" at bounding box center [824, 598] width 42 height 42
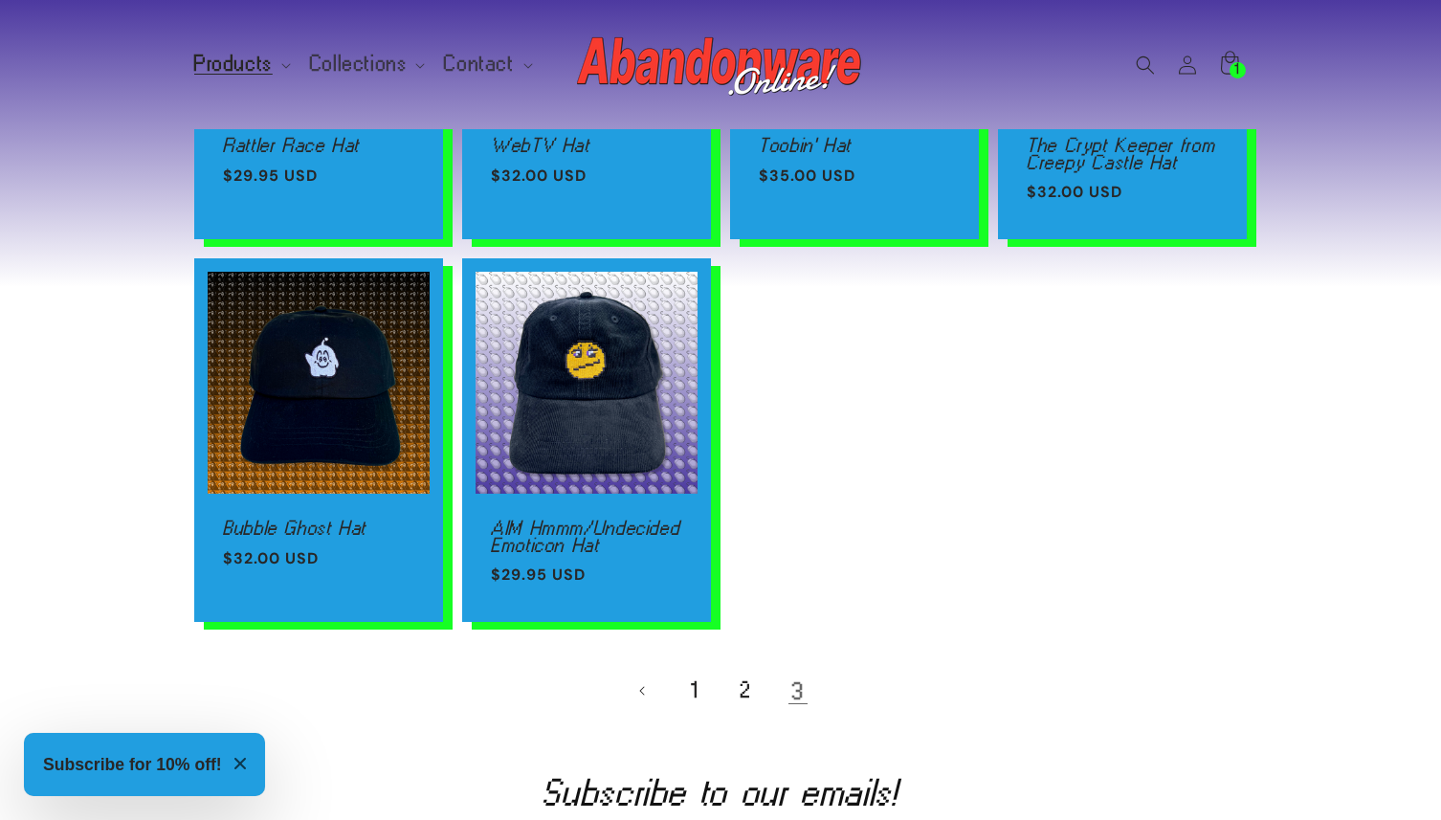
scroll to position [1164, 0]
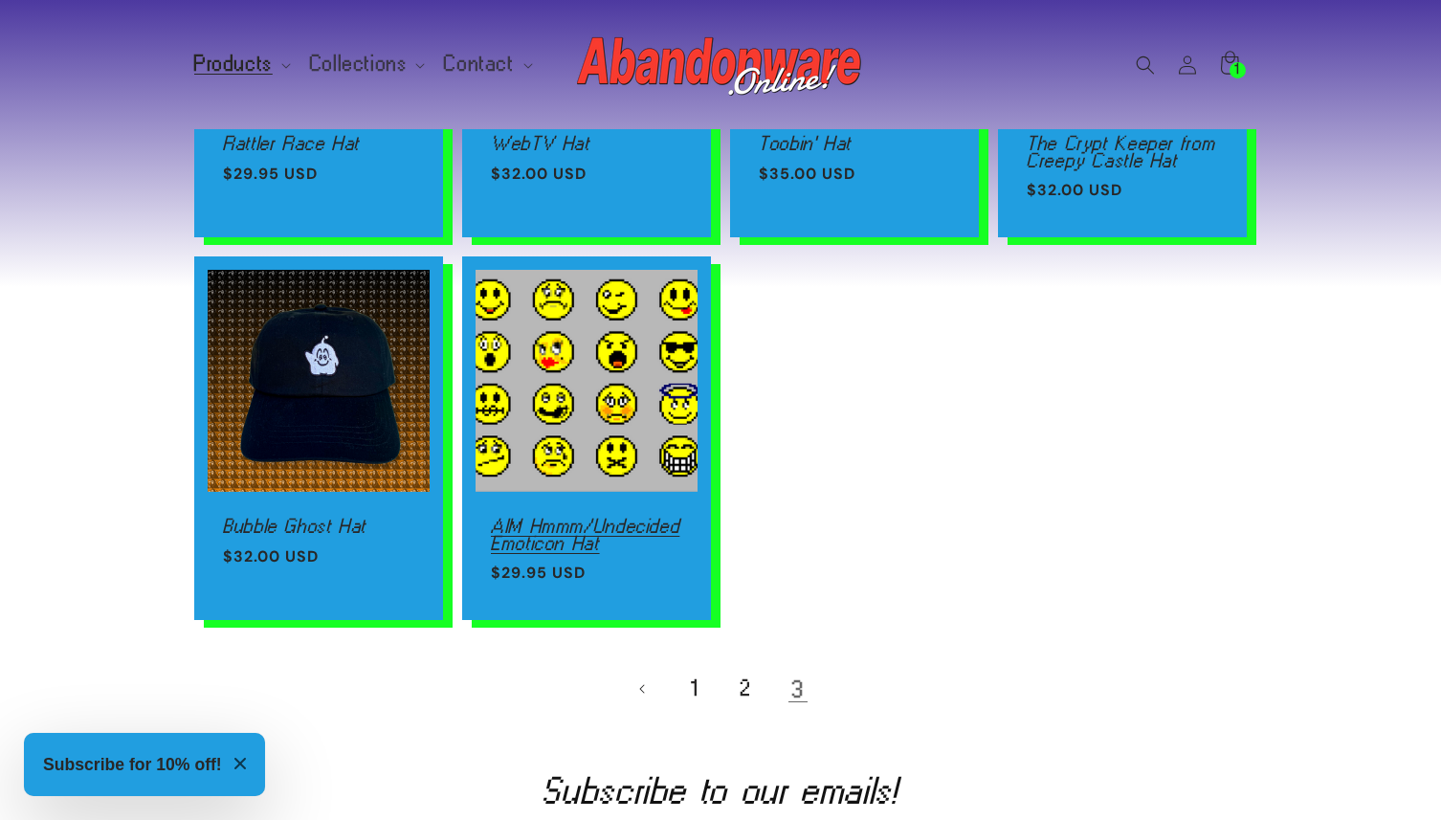
click at [533, 525] on link "AIM Hmmm/Undecided Emoticon Hat" at bounding box center [586, 534] width 191 height 33
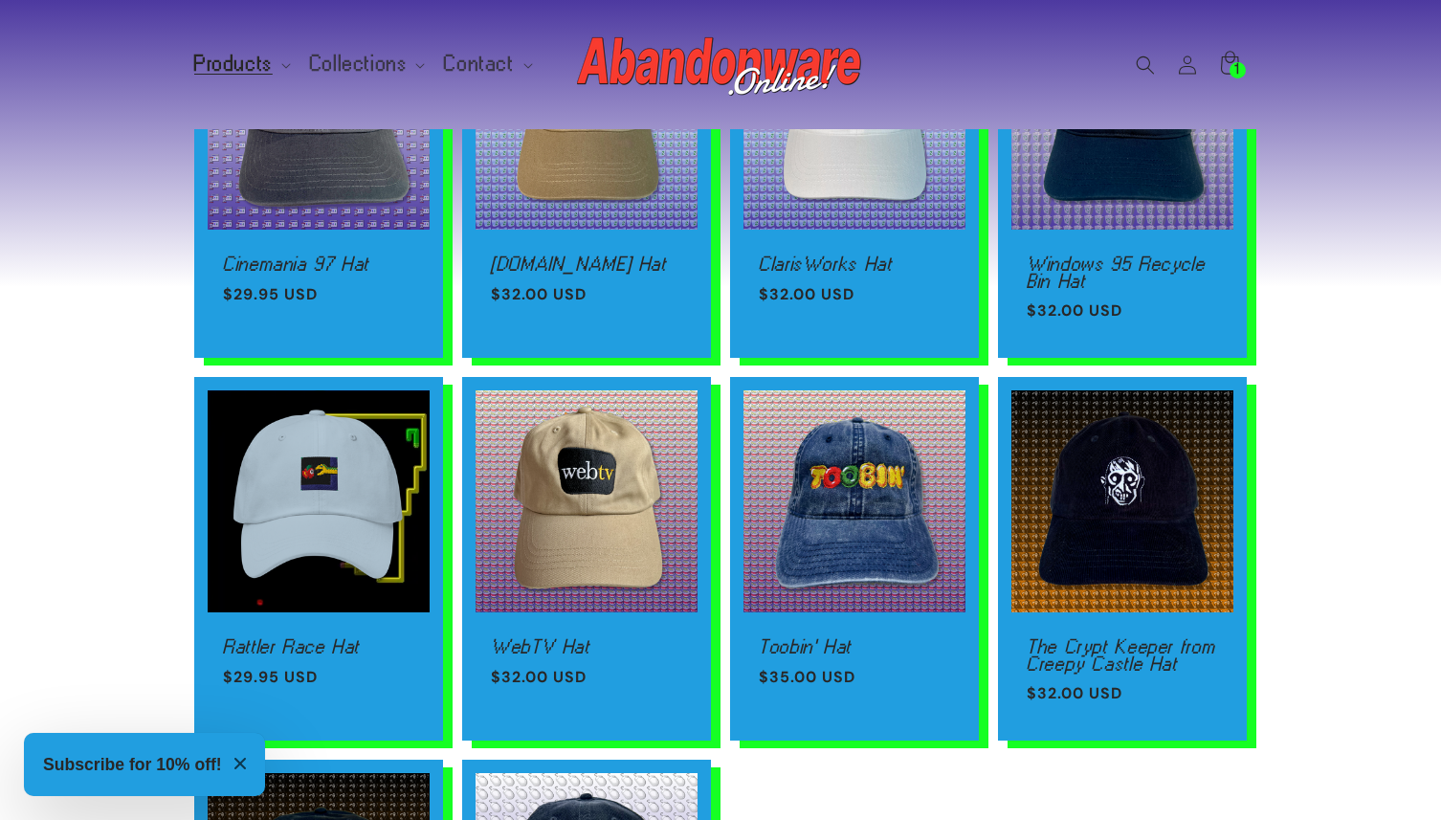
scroll to position [0, 0]
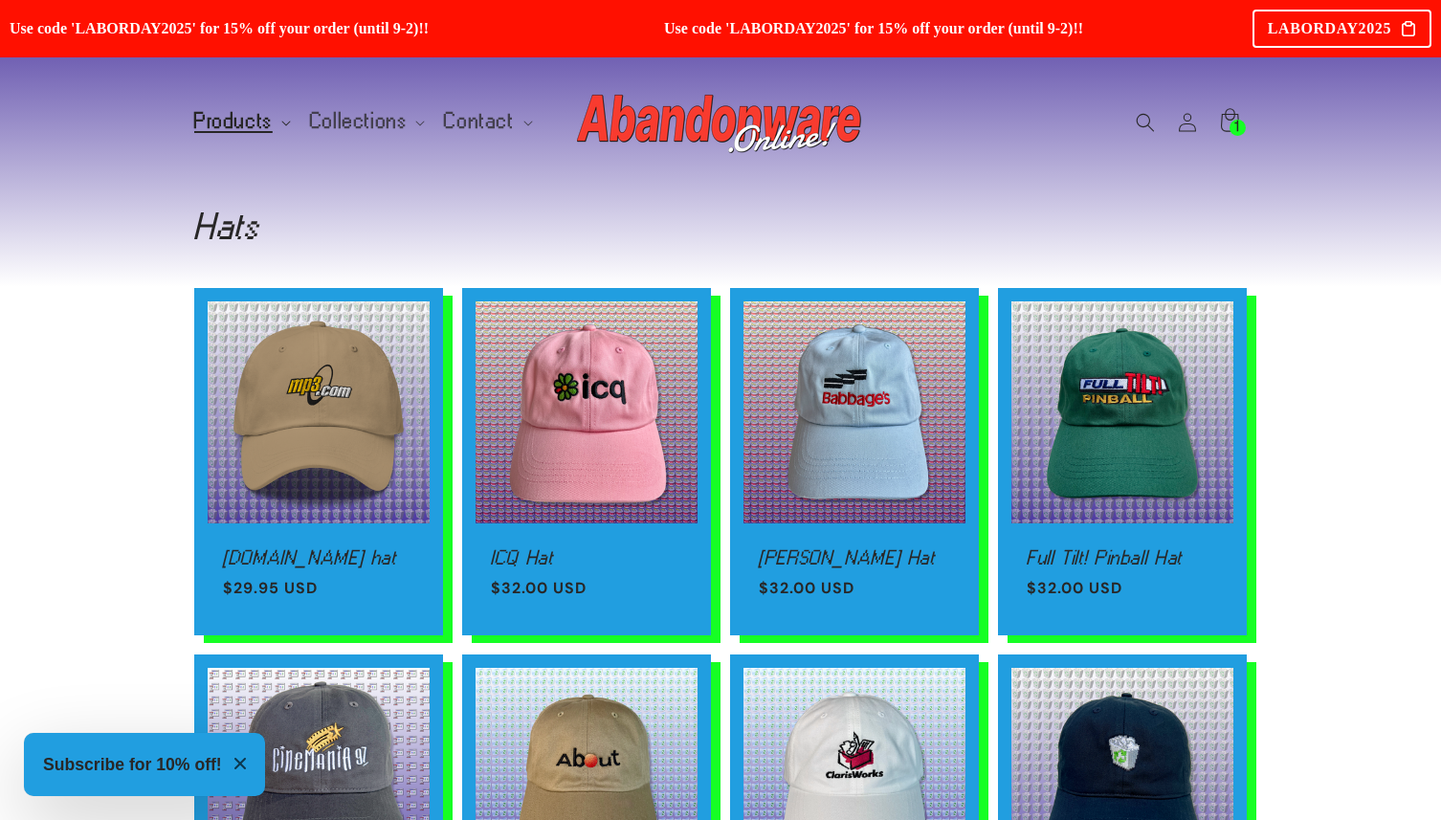
click at [253, 124] on span "Products" at bounding box center [233, 121] width 78 height 17
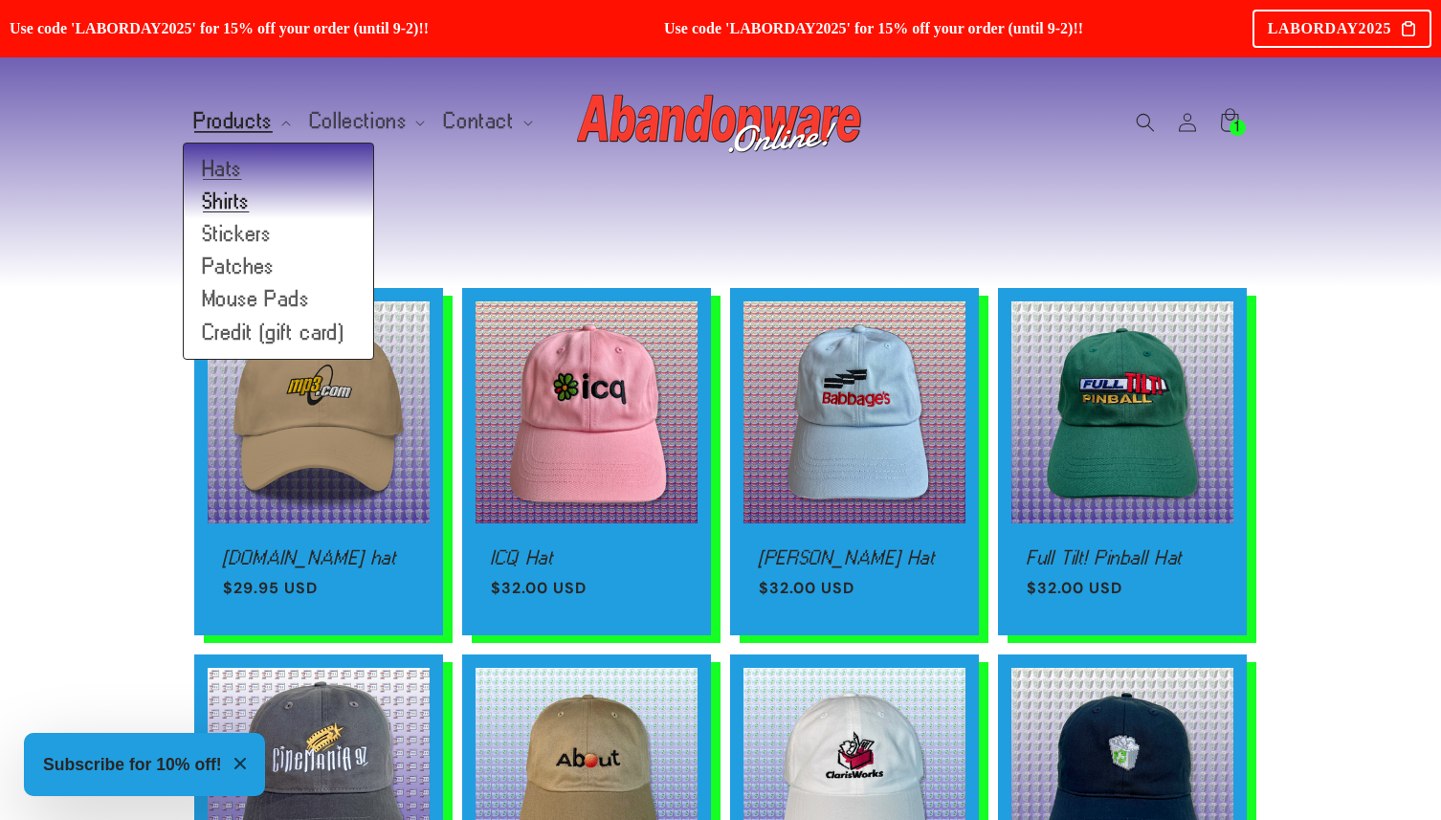
click at [234, 204] on link "Shirts" at bounding box center [278, 202] width 189 height 33
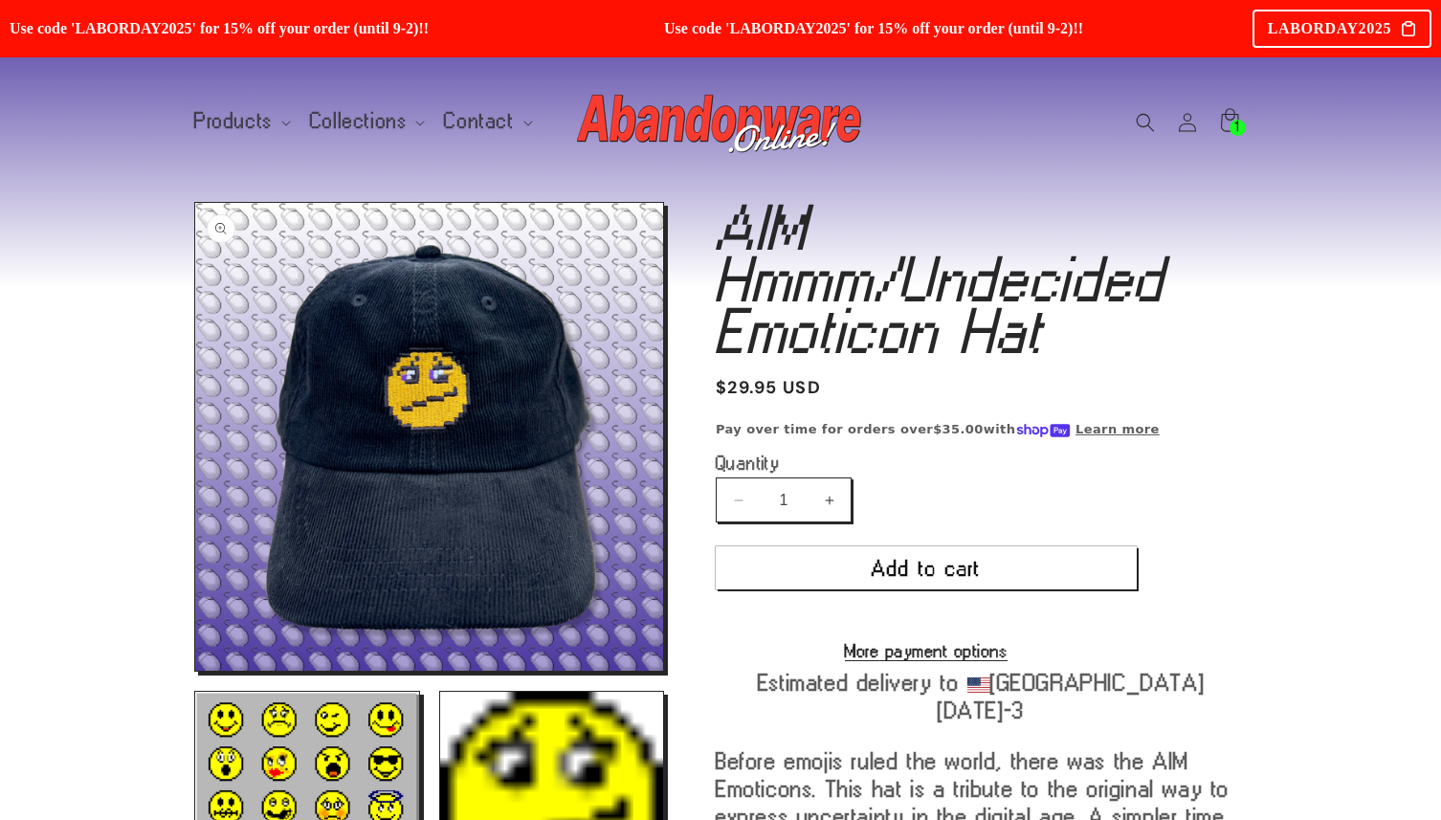
click at [195, 671] on button "Open media 1 in modal" at bounding box center [195, 671] width 0 height 0
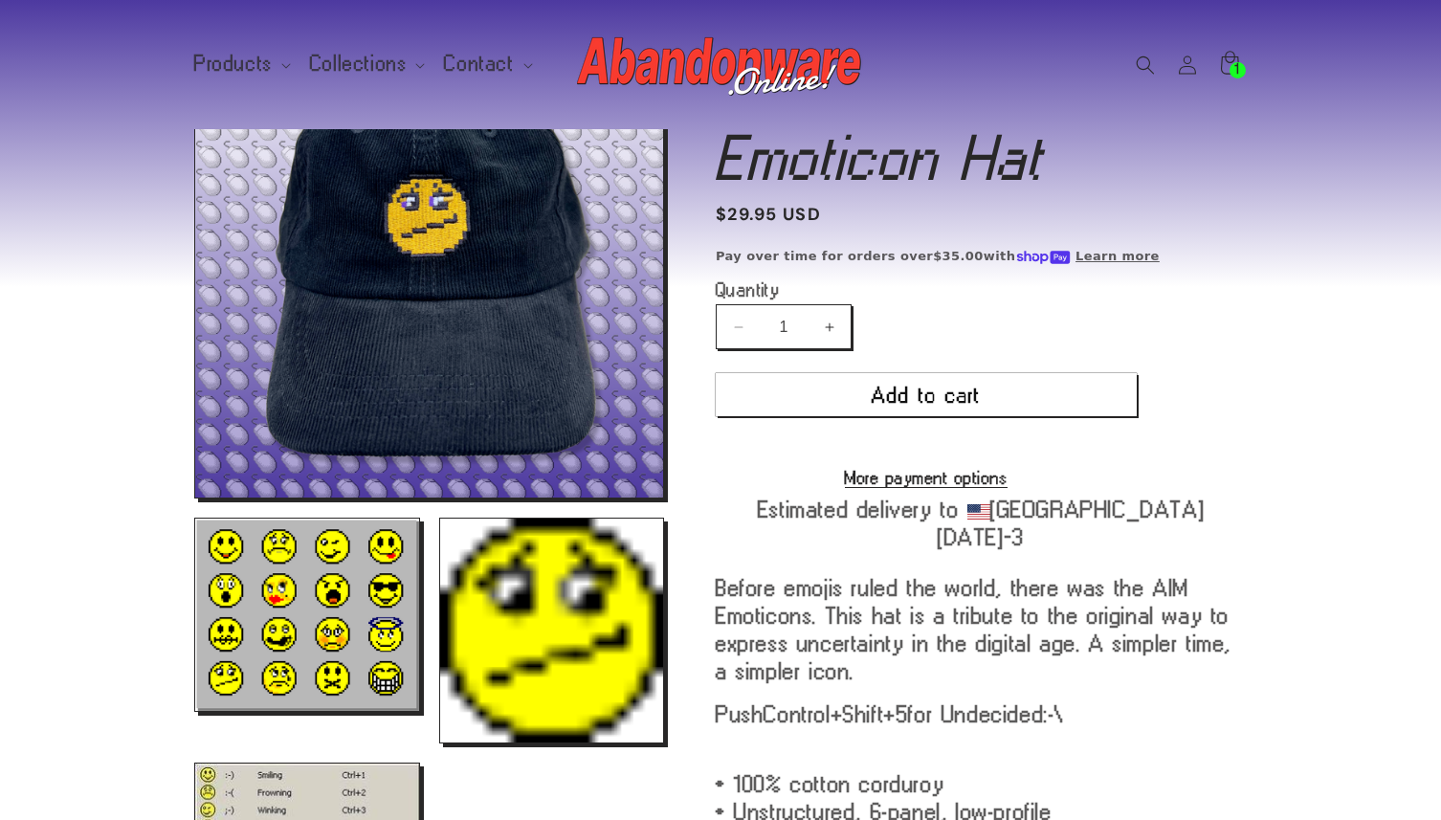
scroll to position [223, 0]
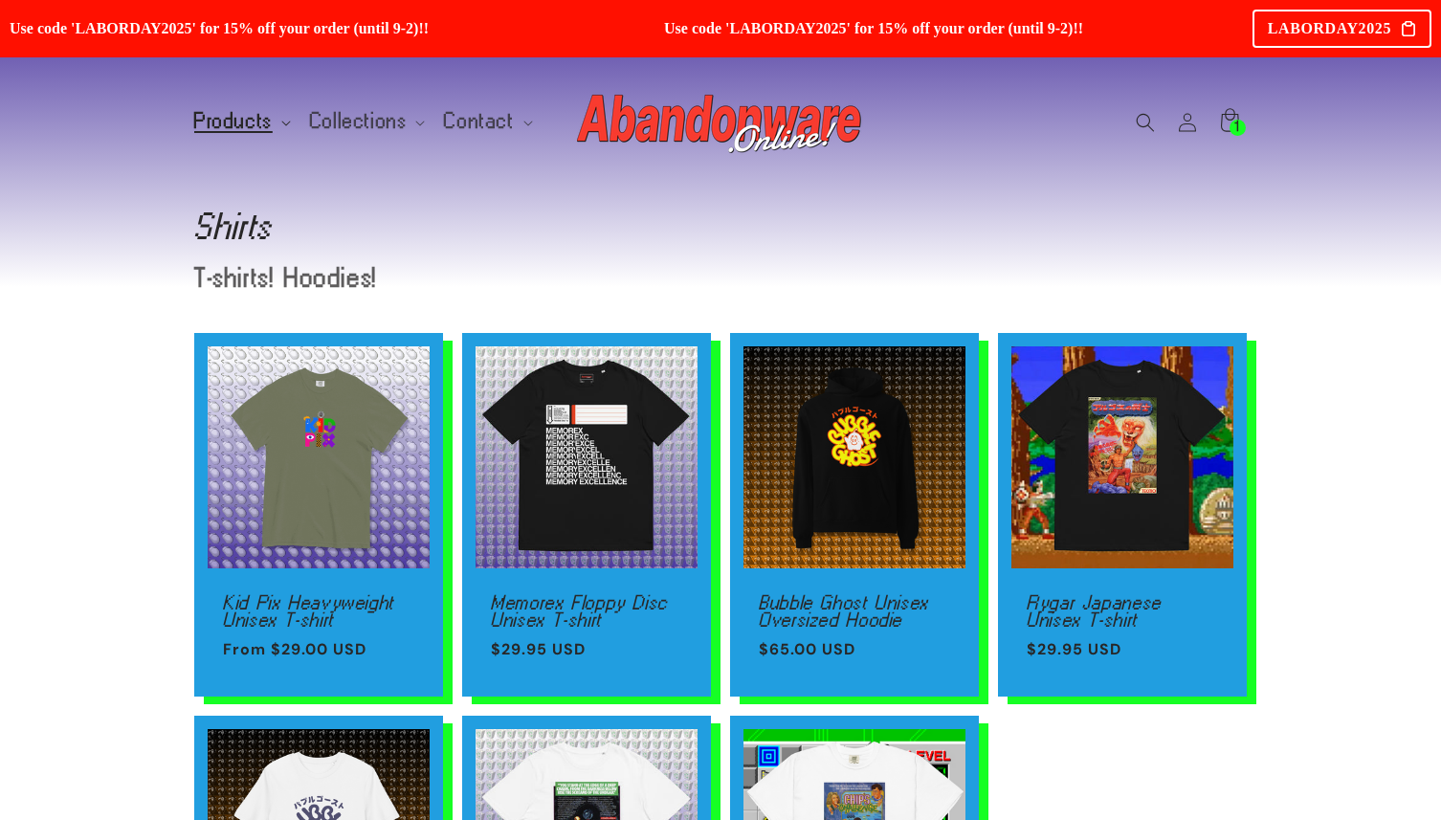
click at [233, 123] on span "Products" at bounding box center [233, 121] width 78 height 17
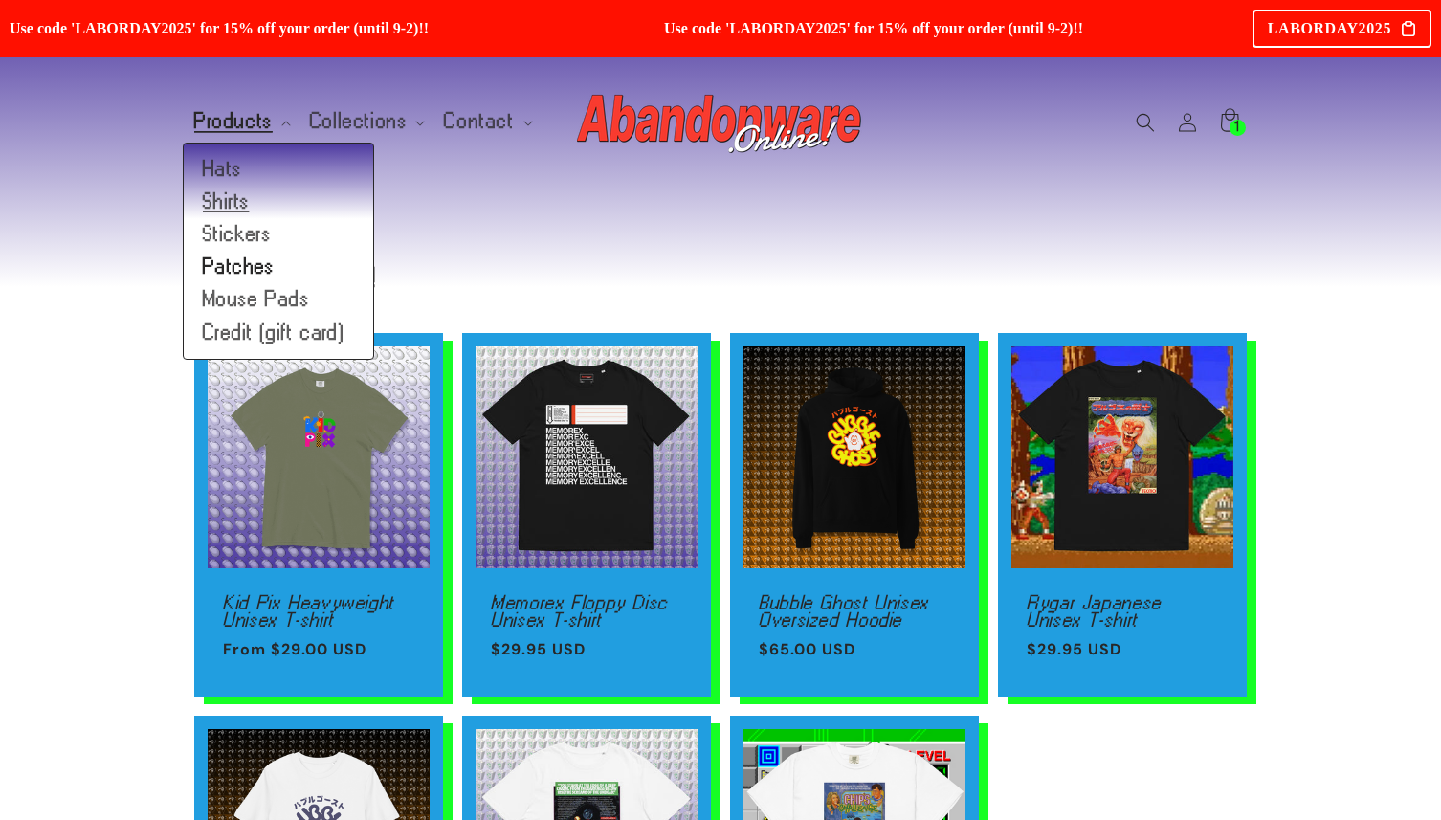
click at [262, 271] on link "Patches" at bounding box center [278, 267] width 189 height 33
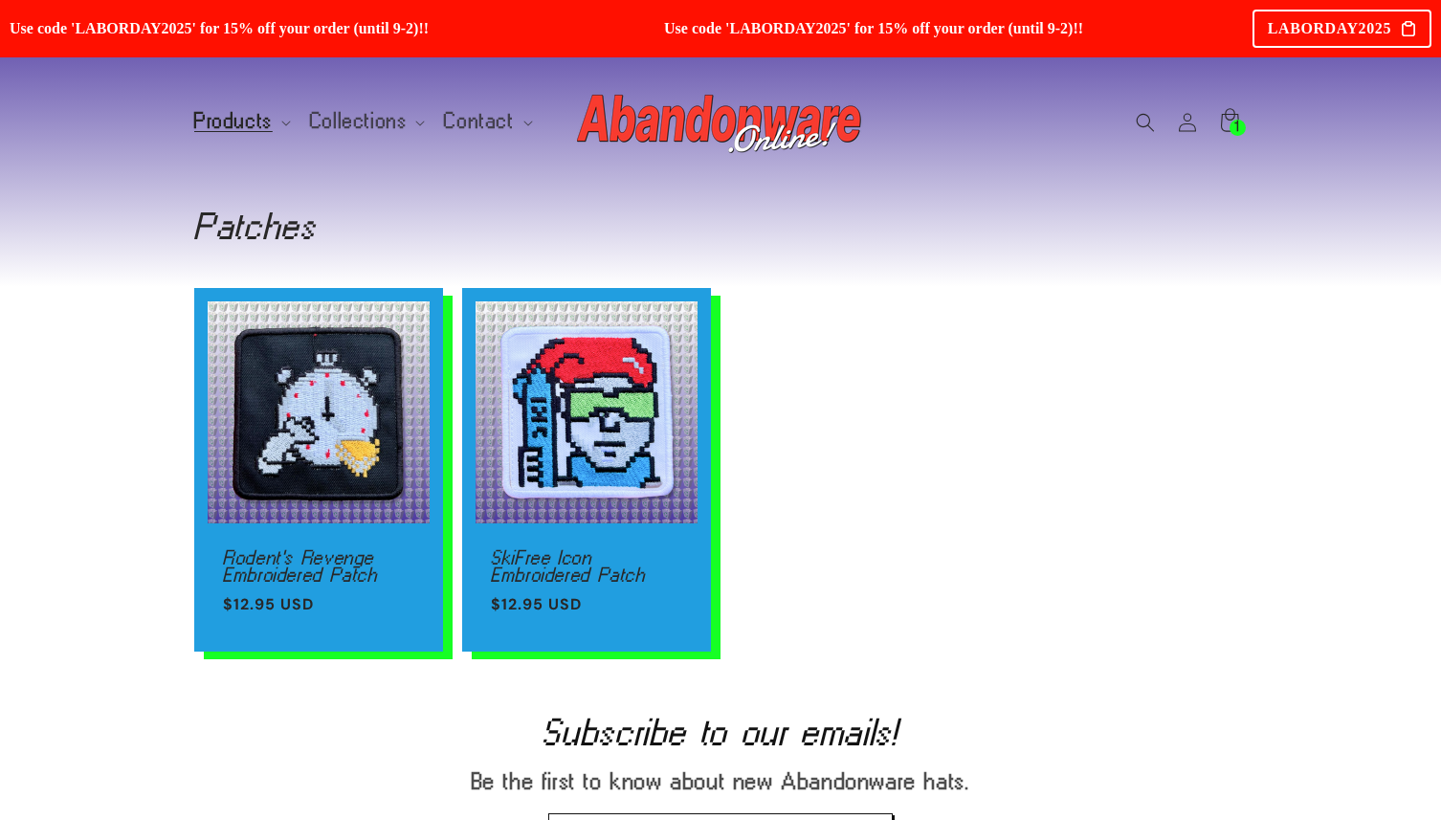
click at [193, 65] on header "Products Products Hats Shirts Stickers Patches Mouse Pads Credit (gift card)" at bounding box center [720, 121] width 1148 height 129
click at [206, 78] on header "Products Products Hats Shirts Stickers Patches Mouse Pads Credit (gift card)" at bounding box center [720, 121] width 1148 height 129
click at [215, 88] on header "Products Products Hats Shirts Stickers Patches Mouse Pads Credit (gift card)" at bounding box center [720, 121] width 1148 height 129
click at [224, 123] on span "Products" at bounding box center [233, 121] width 78 height 17
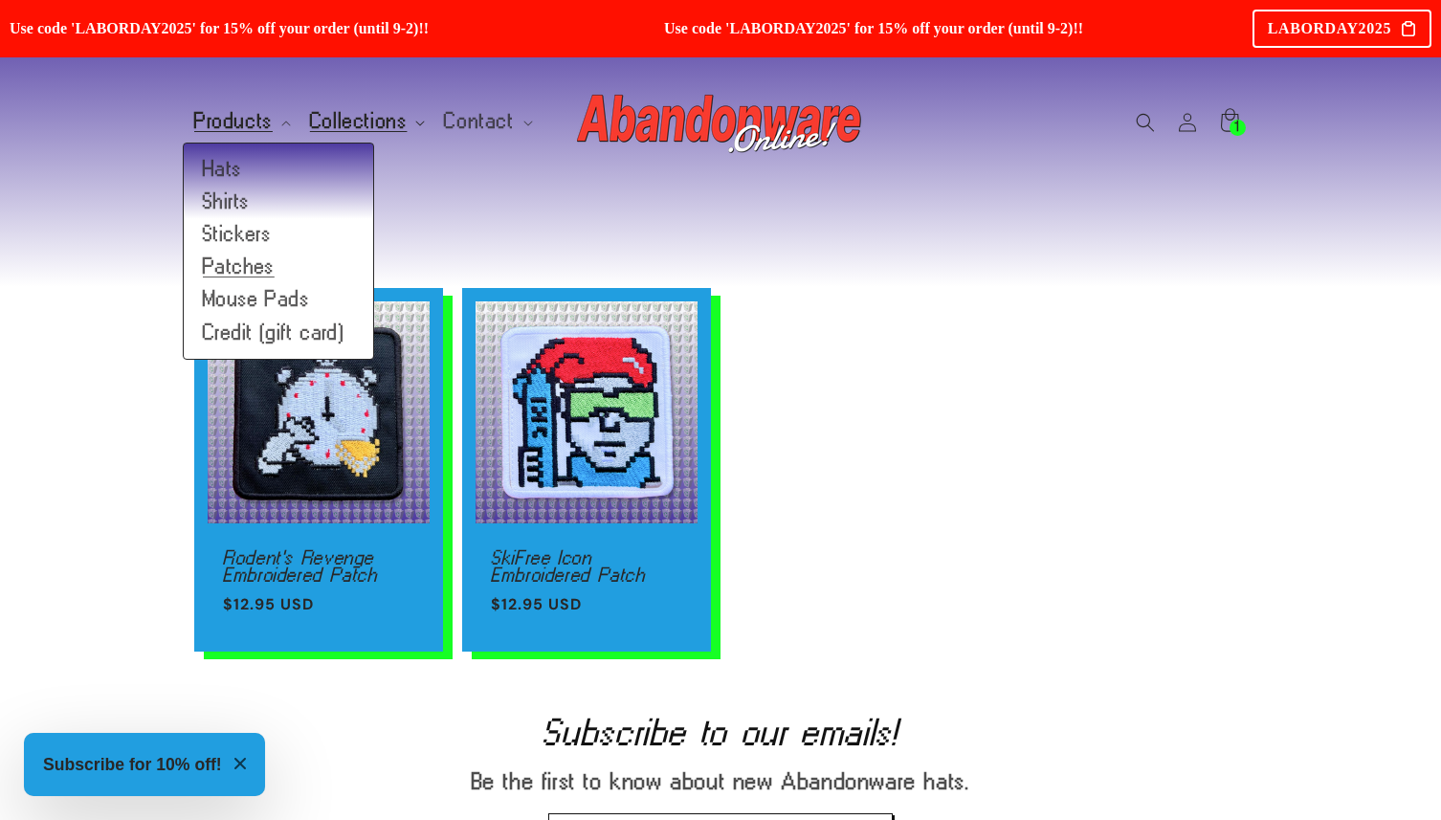
click at [363, 122] on span "Collections" at bounding box center [359, 121] width 98 height 17
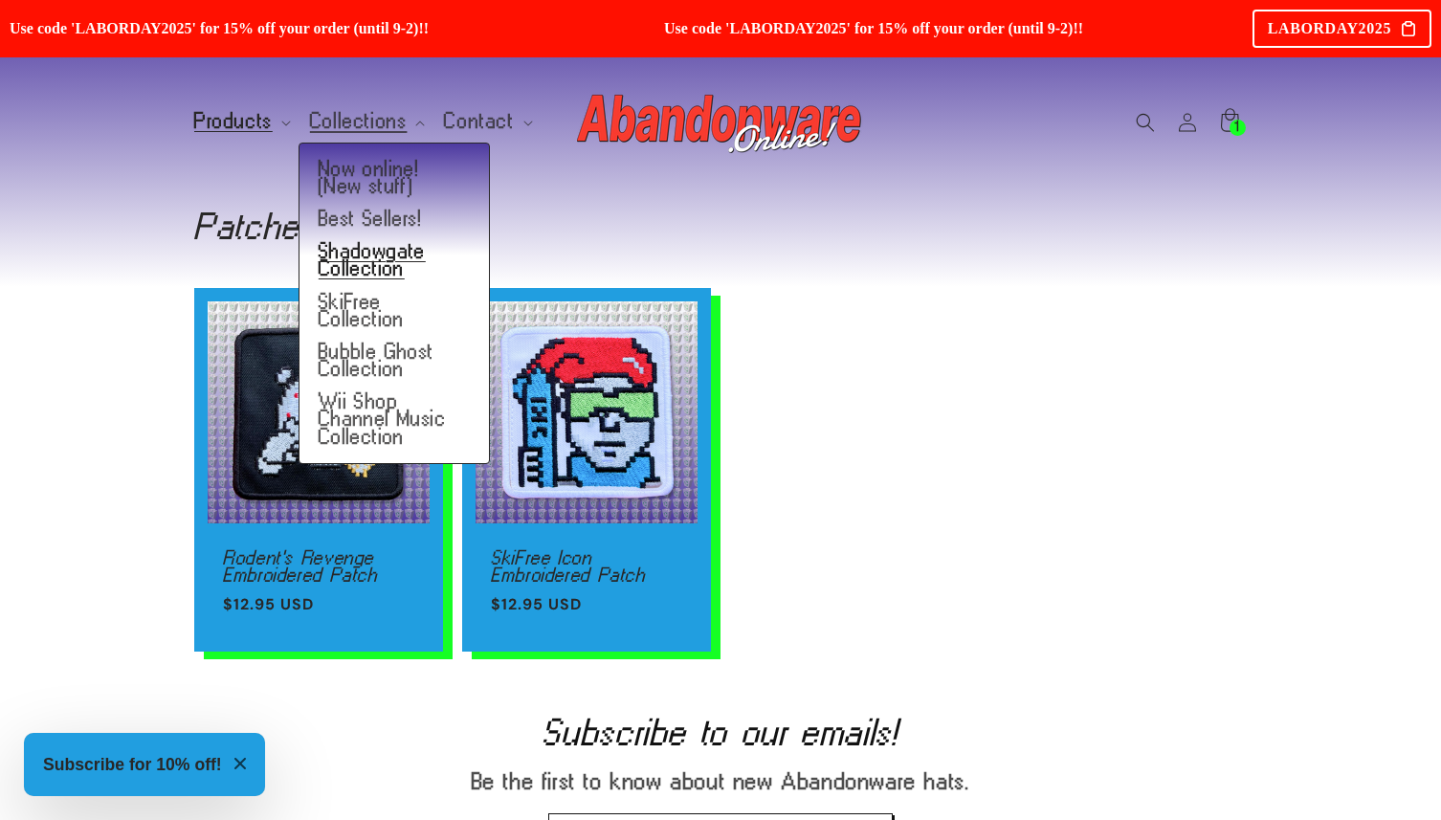
click at [368, 256] on link "Shadowgate Collection" at bounding box center [394, 260] width 189 height 50
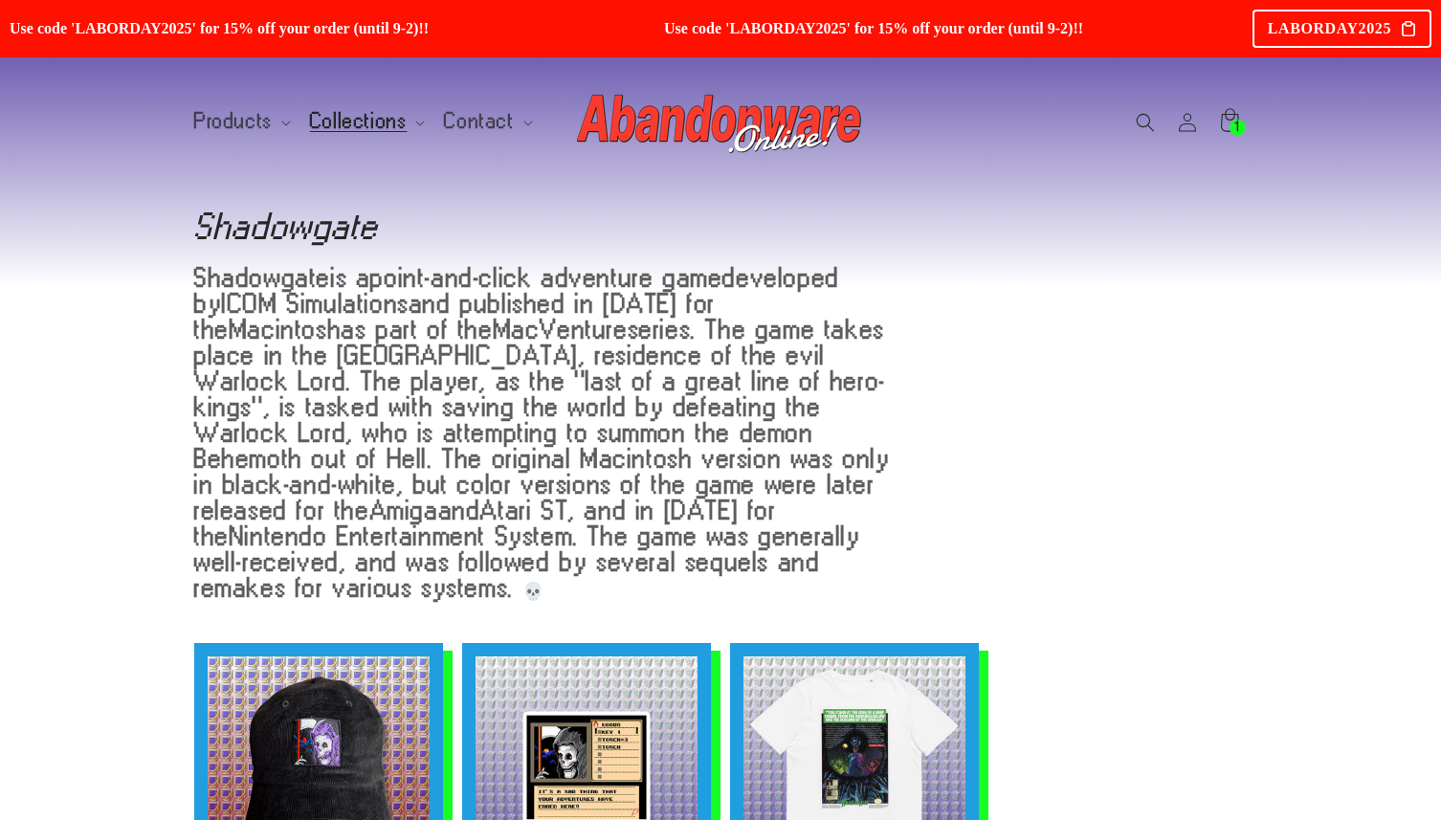
click at [697, 127] on img at bounding box center [720, 122] width 287 height 77
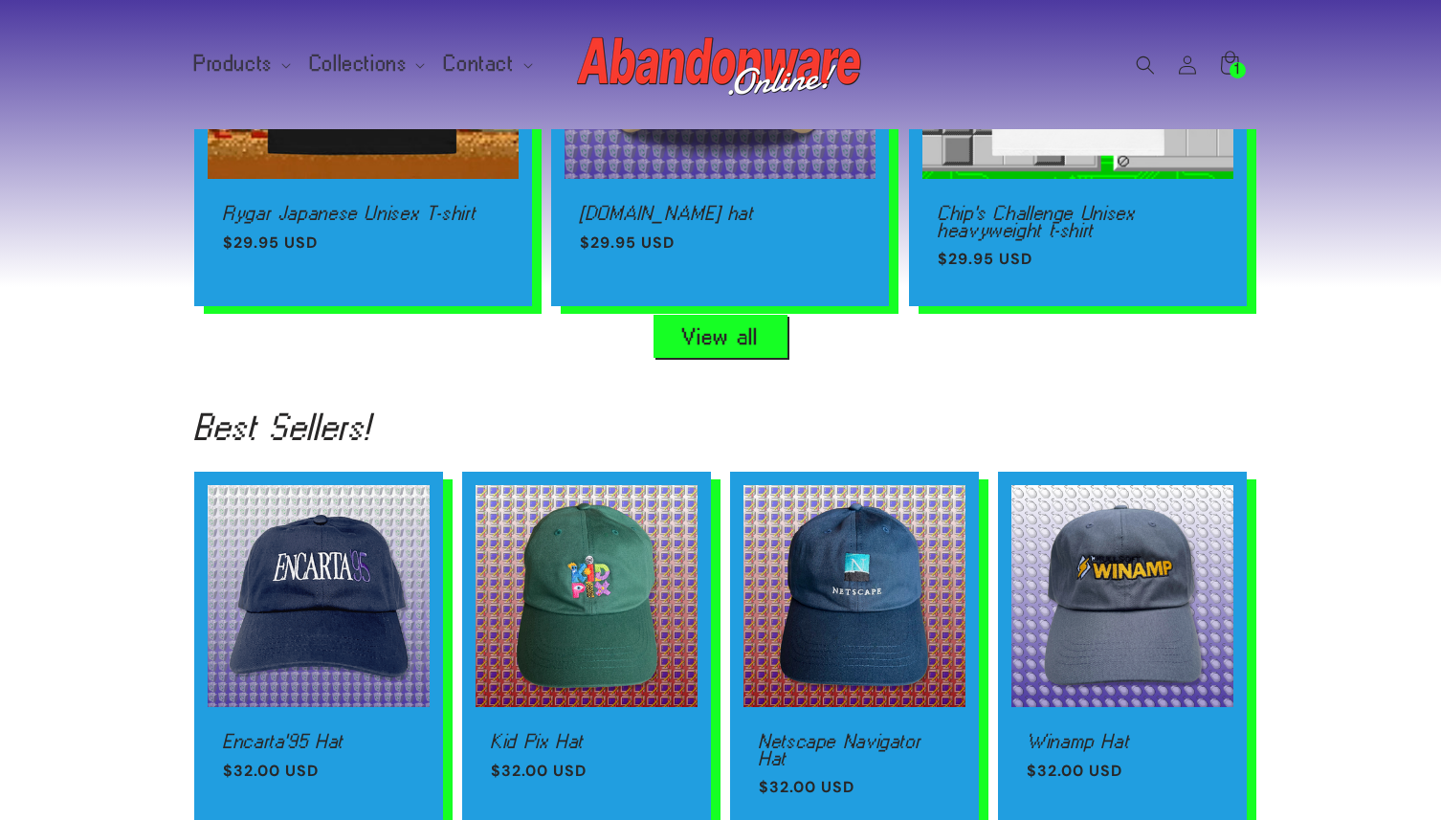
scroll to position [1314, 0]
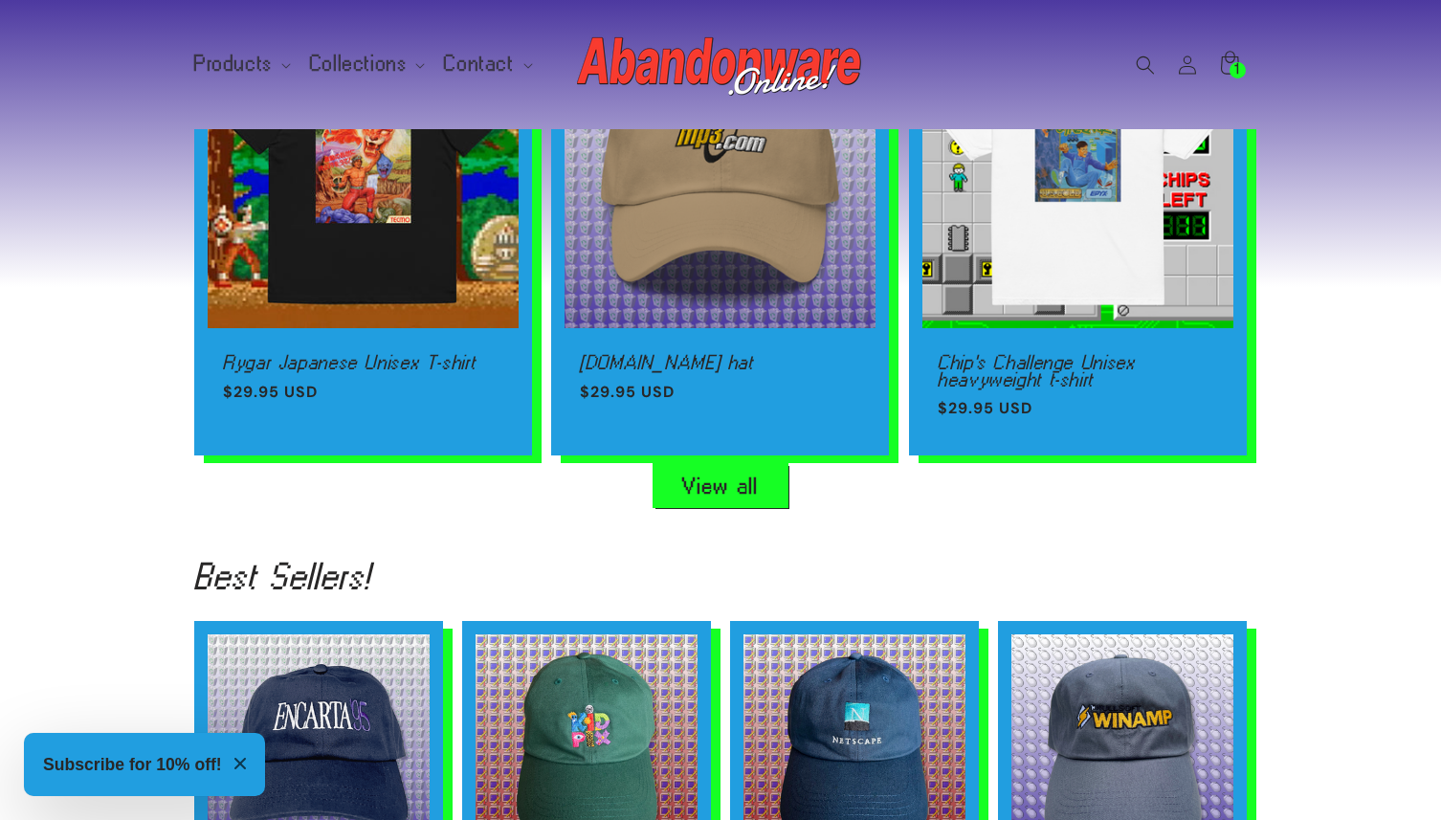
click at [696, 484] on link "View all" at bounding box center [721, 485] width 134 height 43
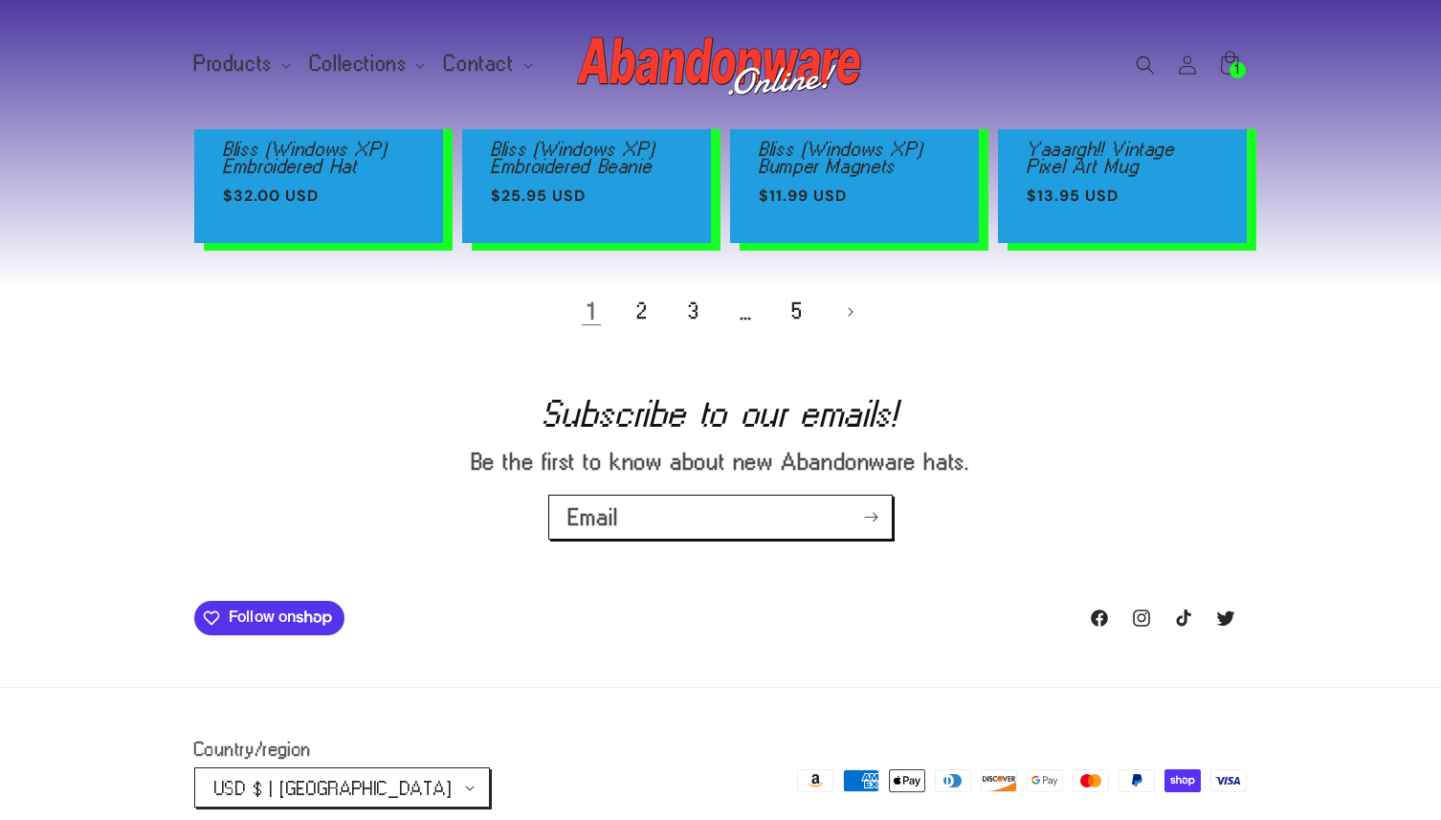
scroll to position [1638, 0]
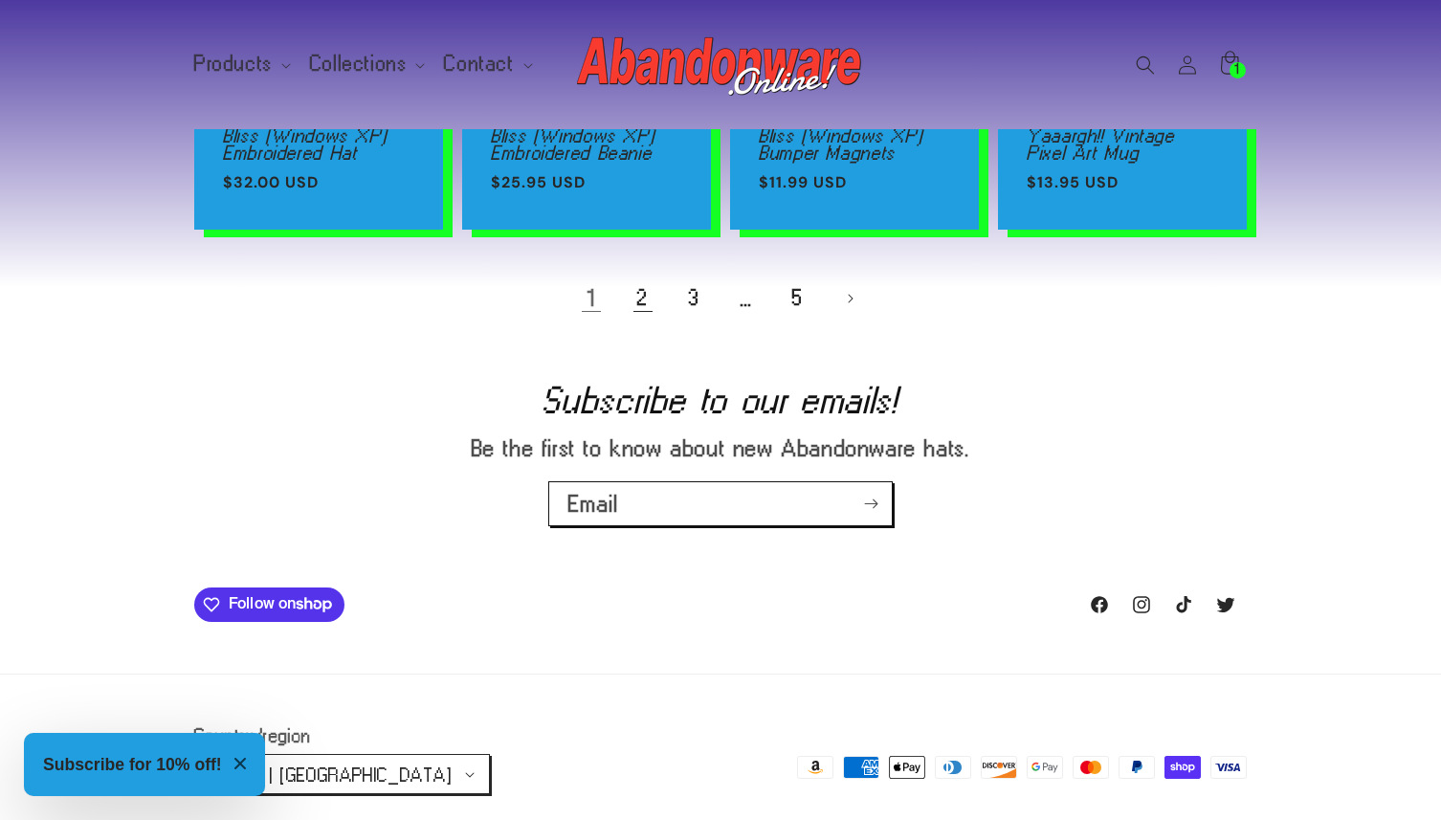
click at [635, 299] on link "2" at bounding box center [643, 299] width 42 height 42
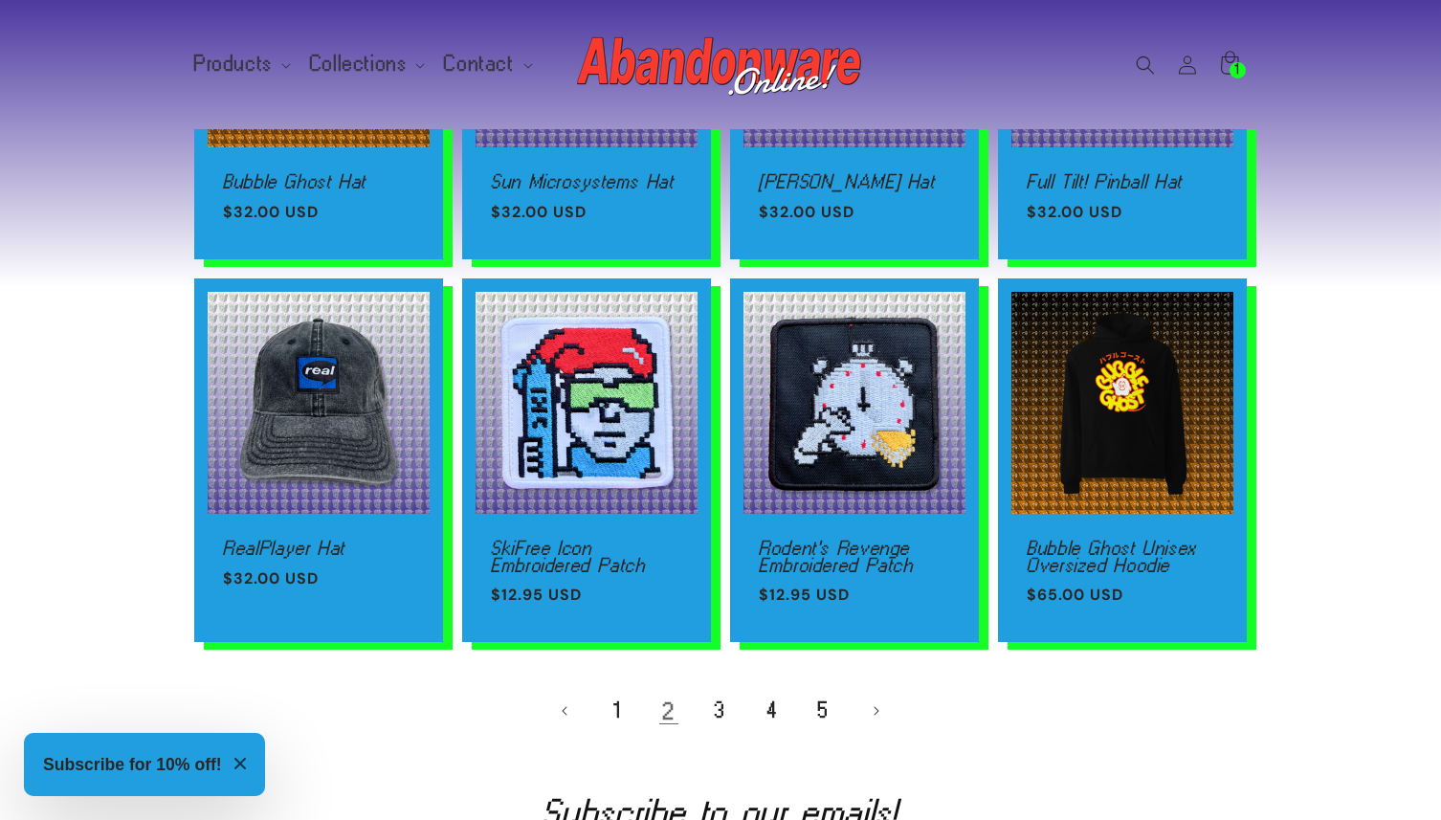
scroll to position [1185, 0]
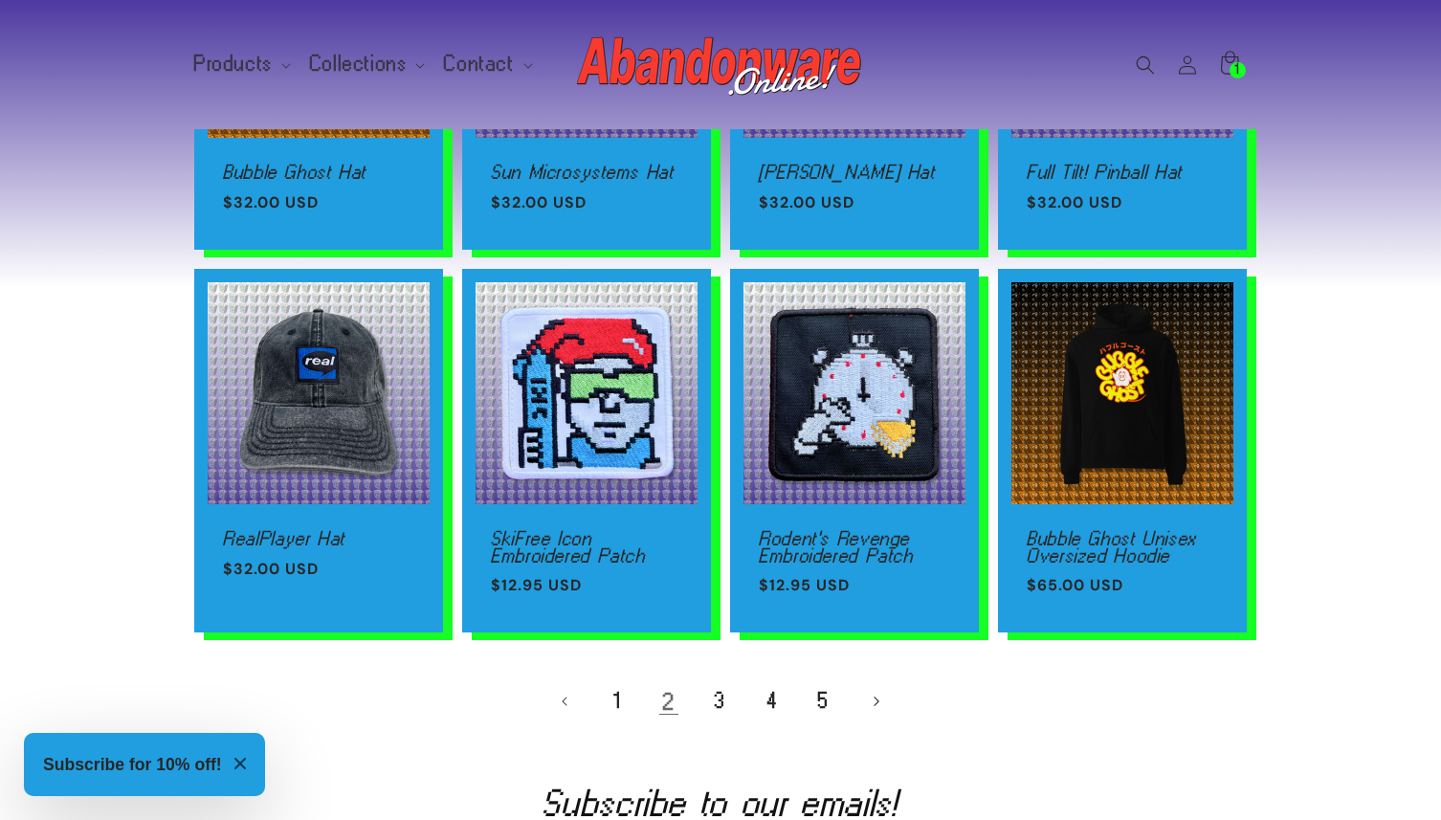
click at [878, 702] on link "Next page" at bounding box center [876, 701] width 42 height 42
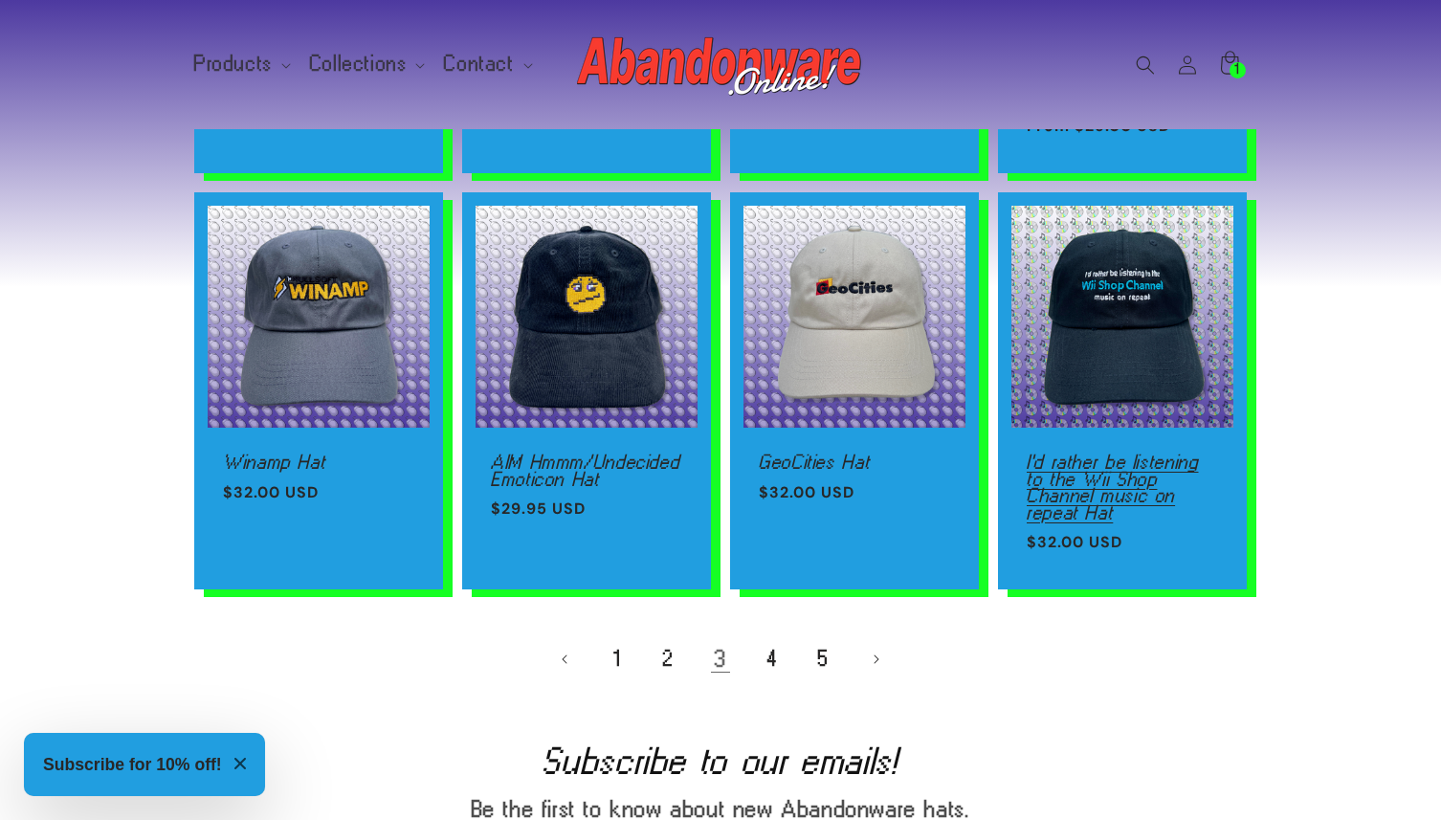
scroll to position [1250, 0]
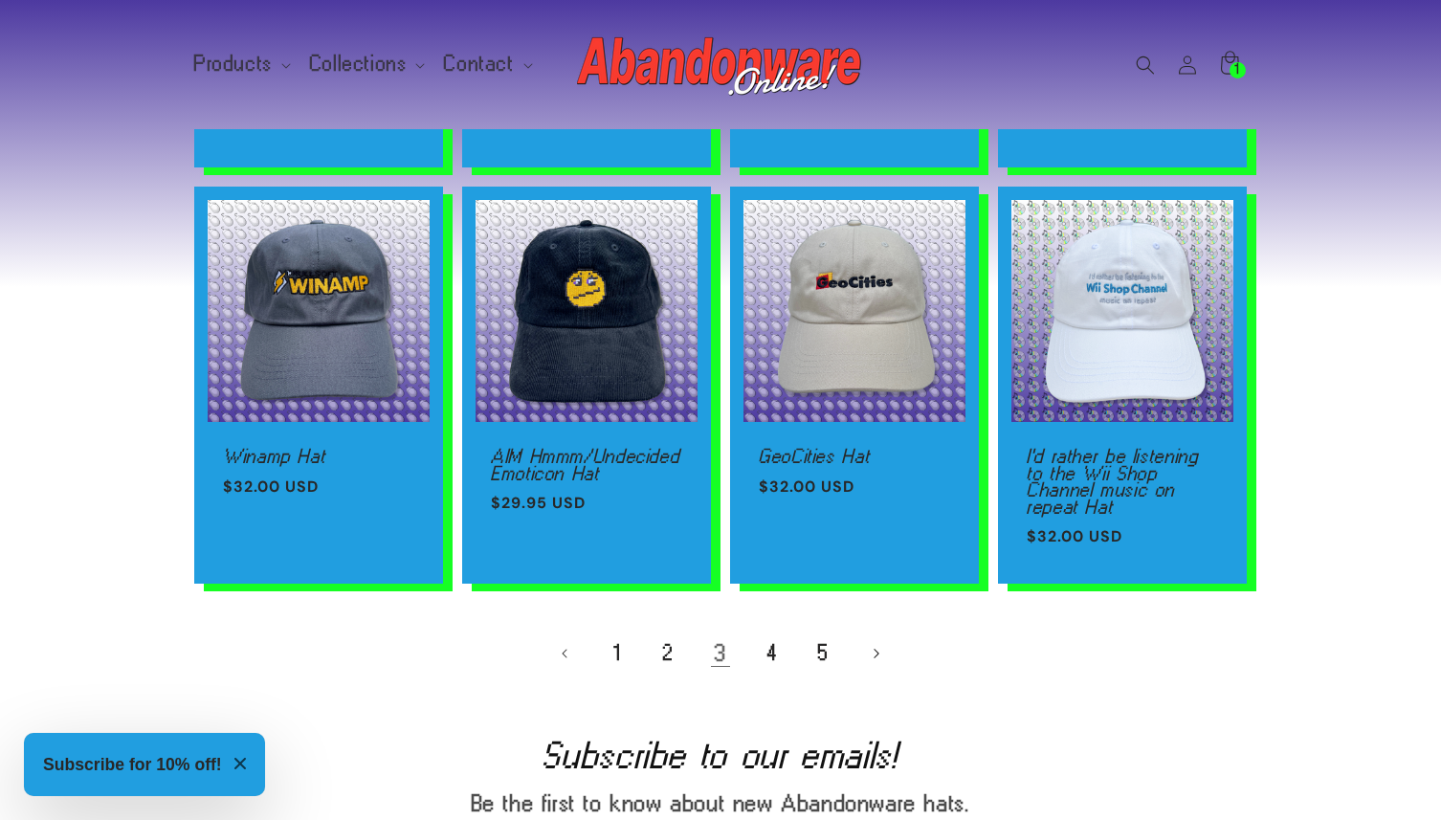
click at [880, 649] on link "Next page" at bounding box center [876, 654] width 42 height 42
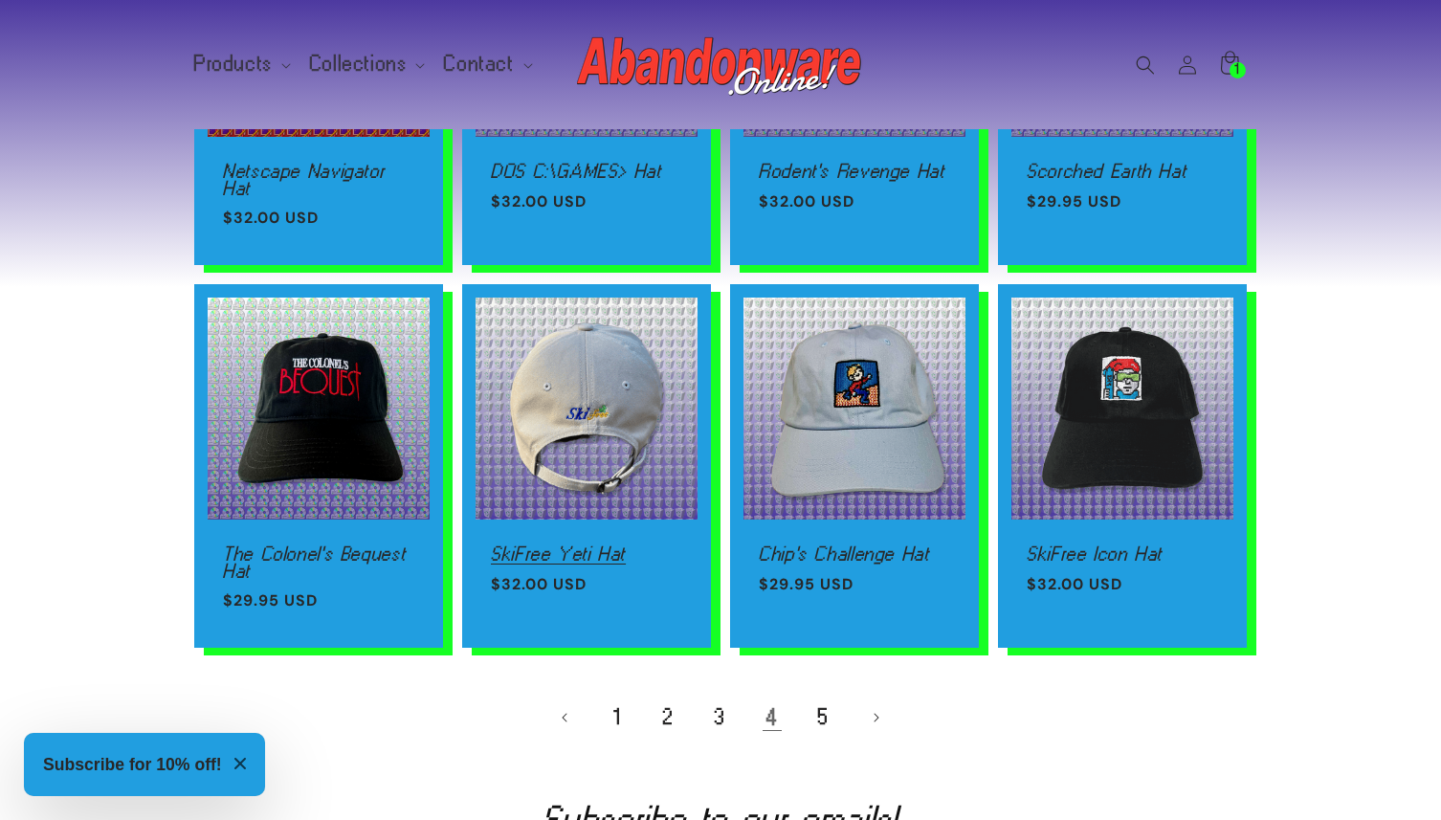
scroll to position [1237, 0]
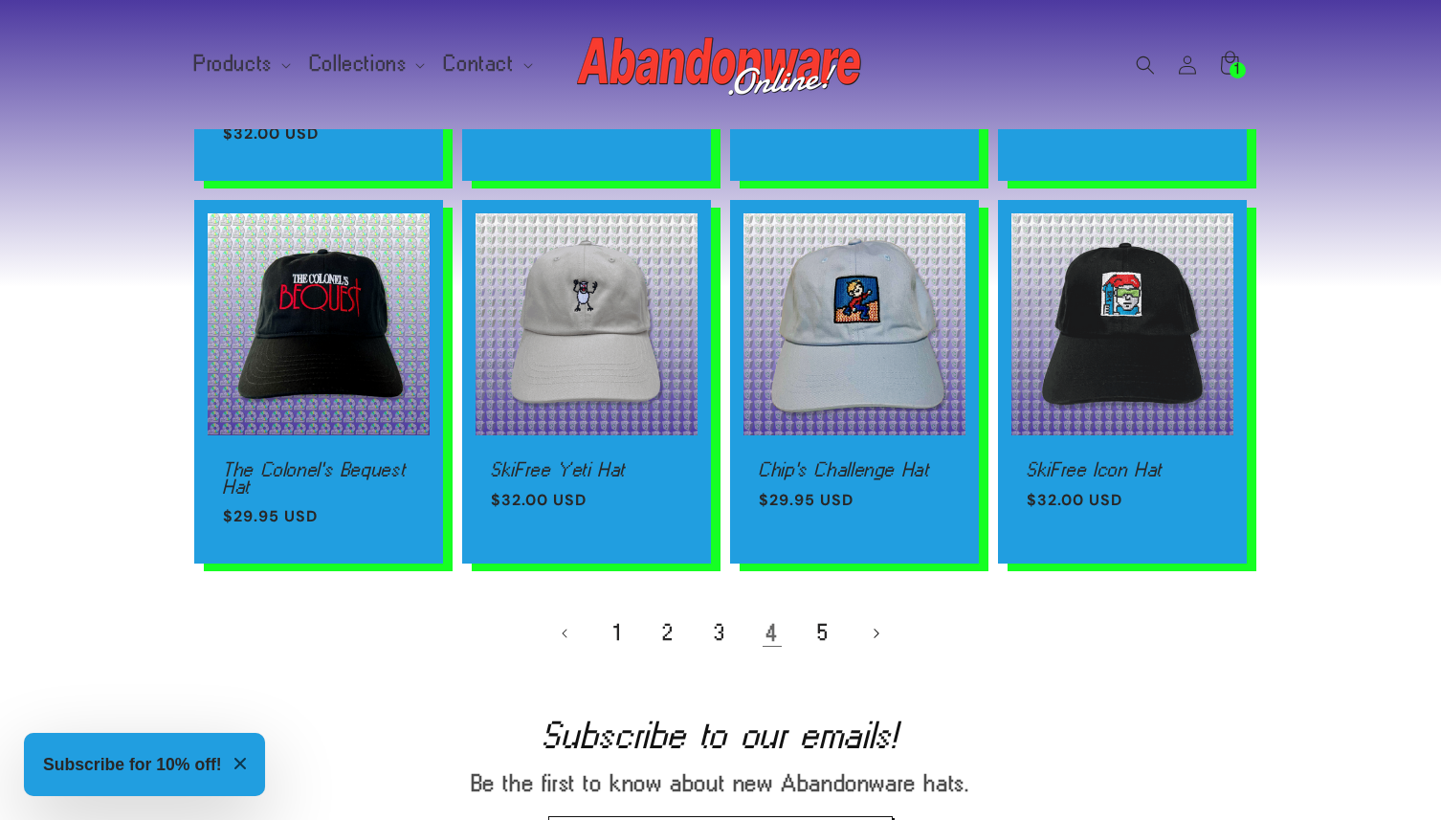
click at [874, 629] on icon "Next page" at bounding box center [877, 633] width 6 height 11
